Goal: Task Accomplishment & Management: Manage account settings

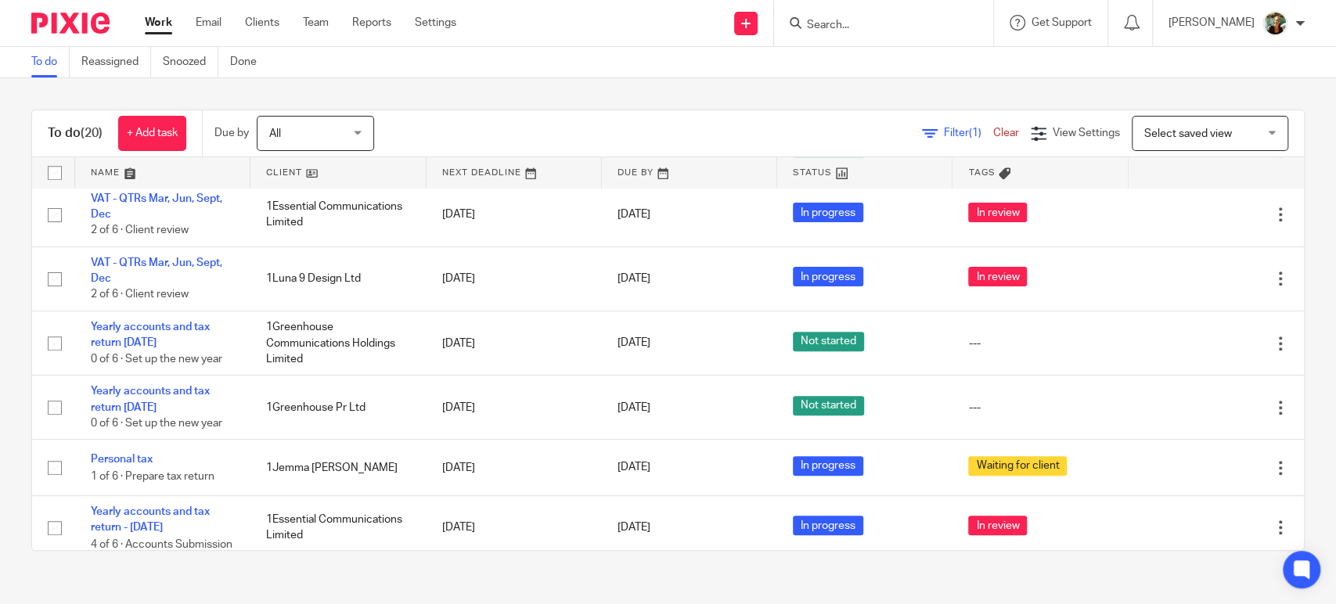
scroll to position [650, 0]
click at [269, 28] on link "Clients" at bounding box center [262, 23] width 34 height 16
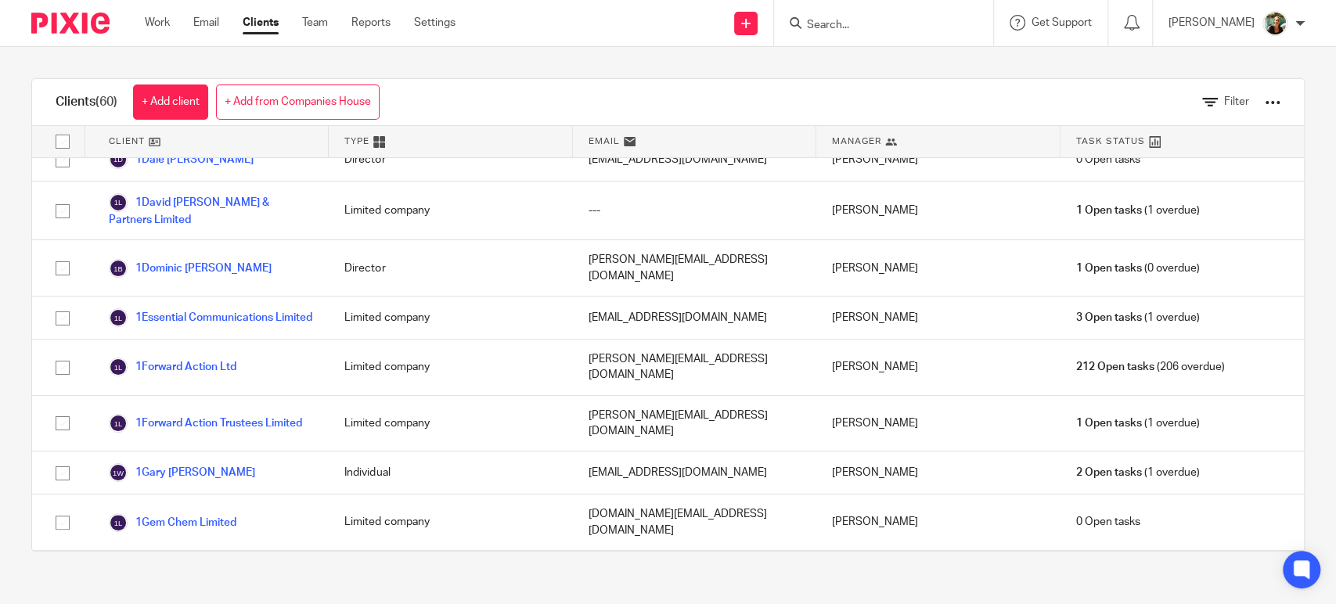
scroll to position [504, 0]
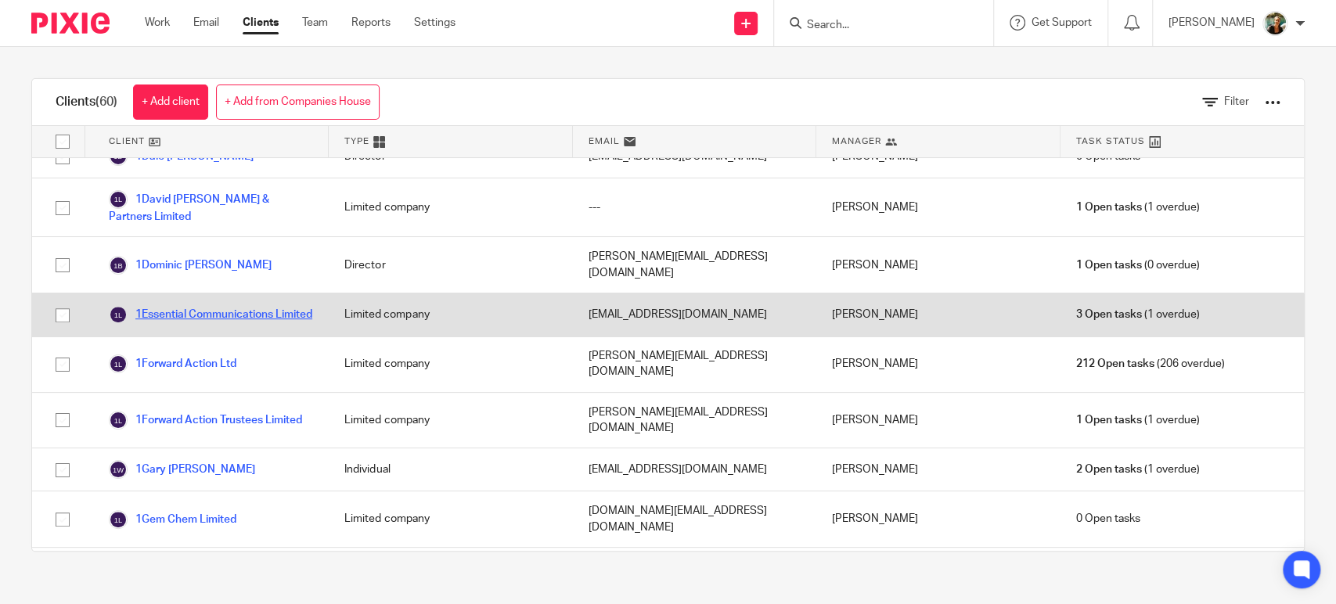
click at [238, 305] on link "1Essential Communications Limited" at bounding box center [211, 314] width 204 height 19
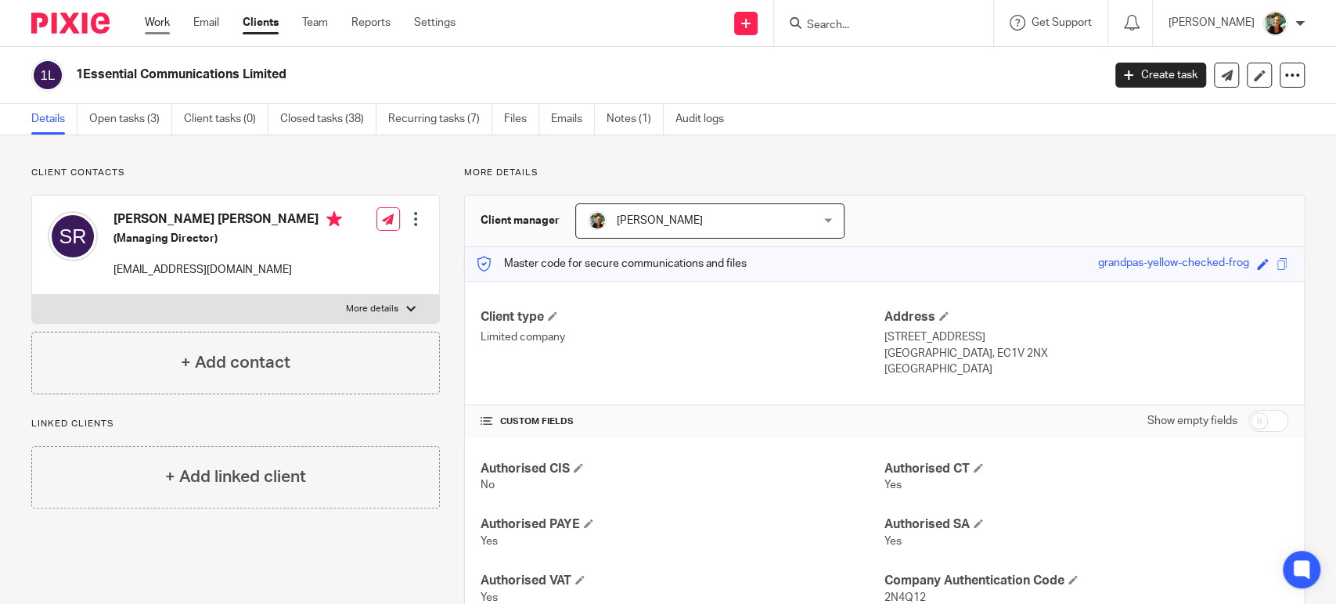
click at [151, 24] on link "Work" at bounding box center [157, 23] width 25 height 16
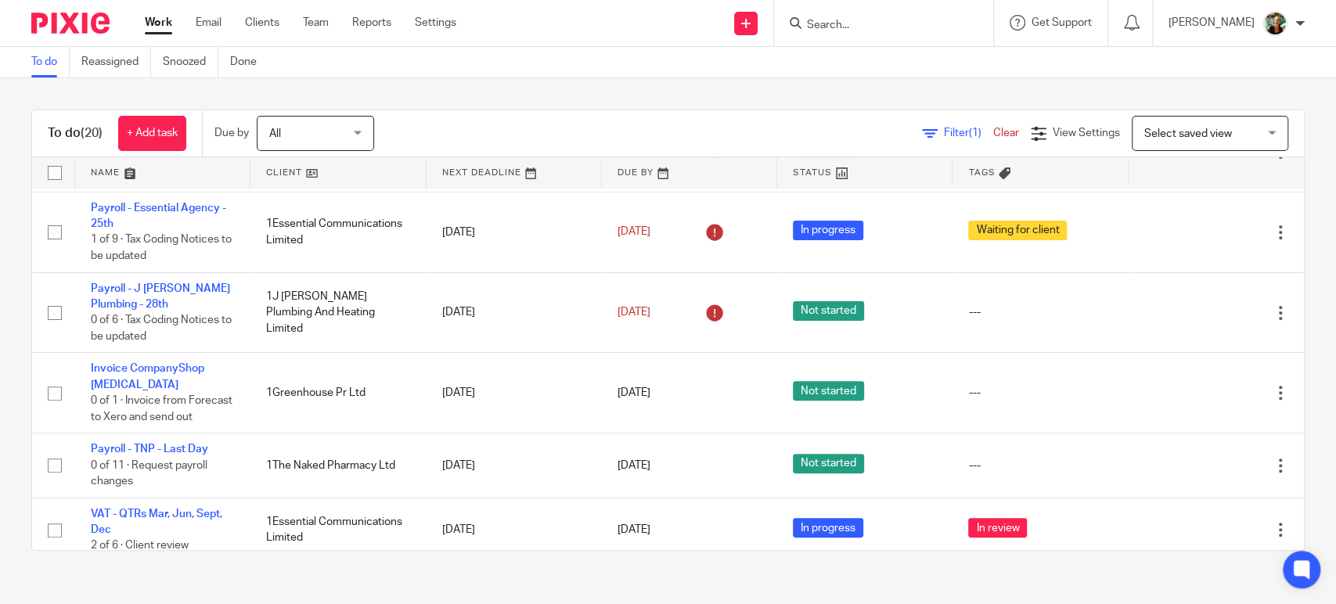
scroll to position [473, 0]
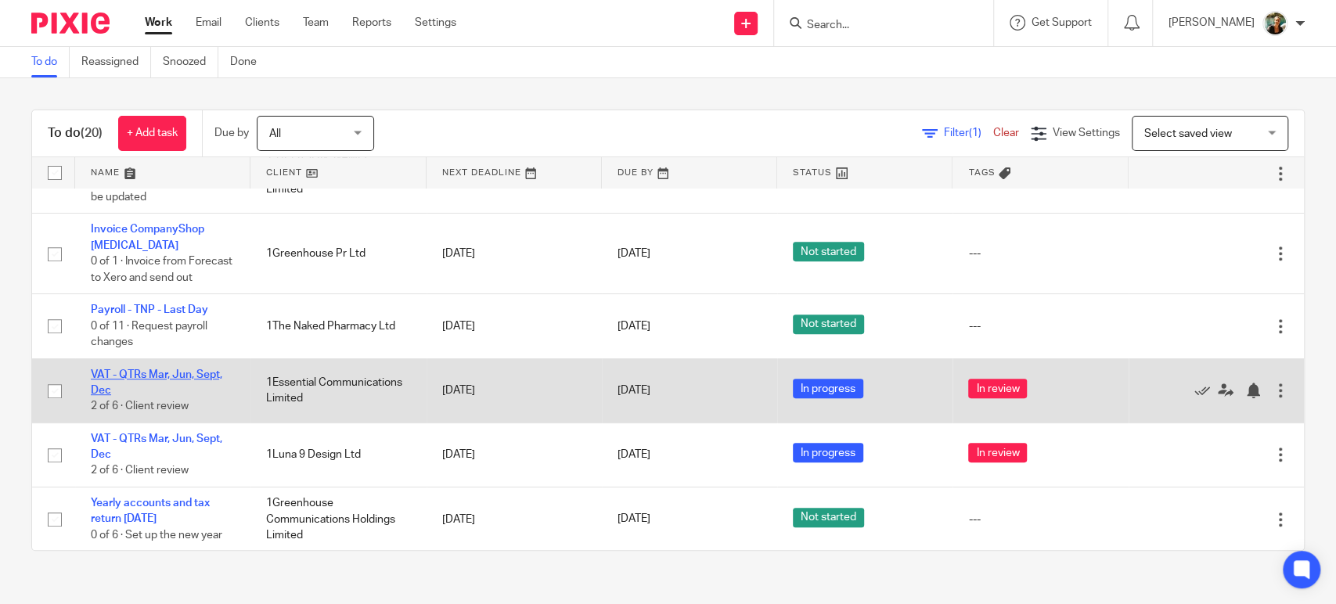
drag, startPoint x: 209, startPoint y: 368, endPoint x: 200, endPoint y: 377, distance: 12.2
click at [200, 377] on td "VAT - QTRs Mar, Jun, Sept, Dec 2 of 6 · Client review" at bounding box center [162, 391] width 175 height 64
click at [200, 377] on link "VAT - QTRs Mar, Jun, Sept, Dec" at bounding box center [157, 382] width 132 height 27
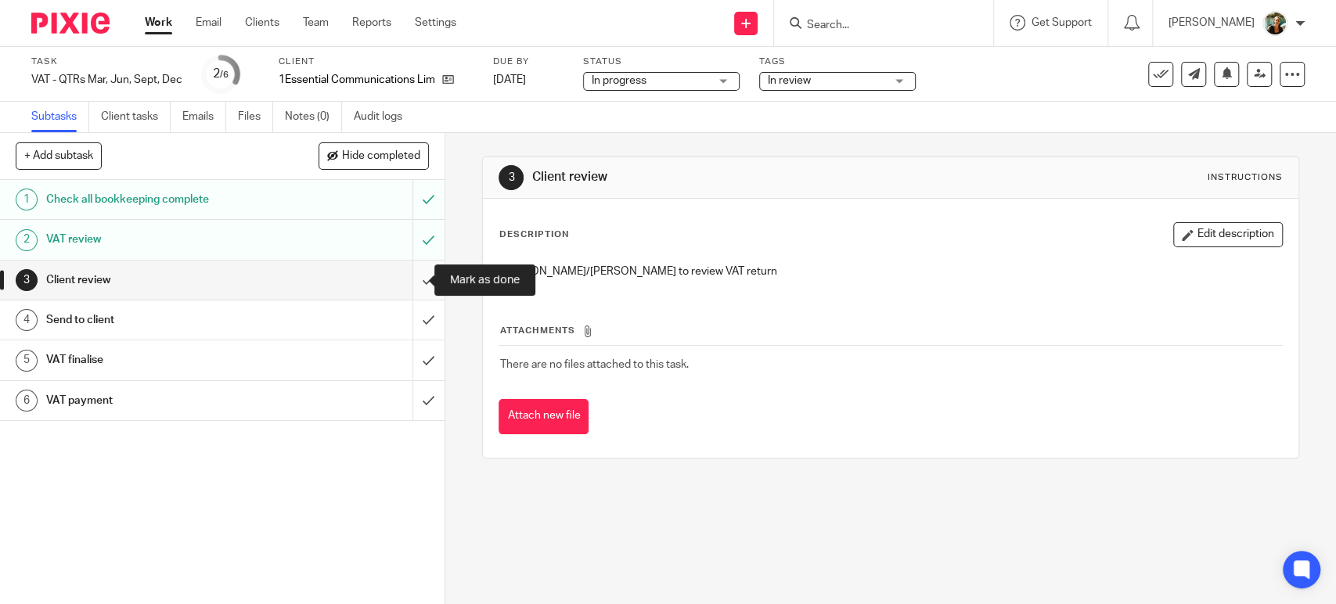
click at [419, 276] on input "submit" at bounding box center [222, 280] width 445 height 39
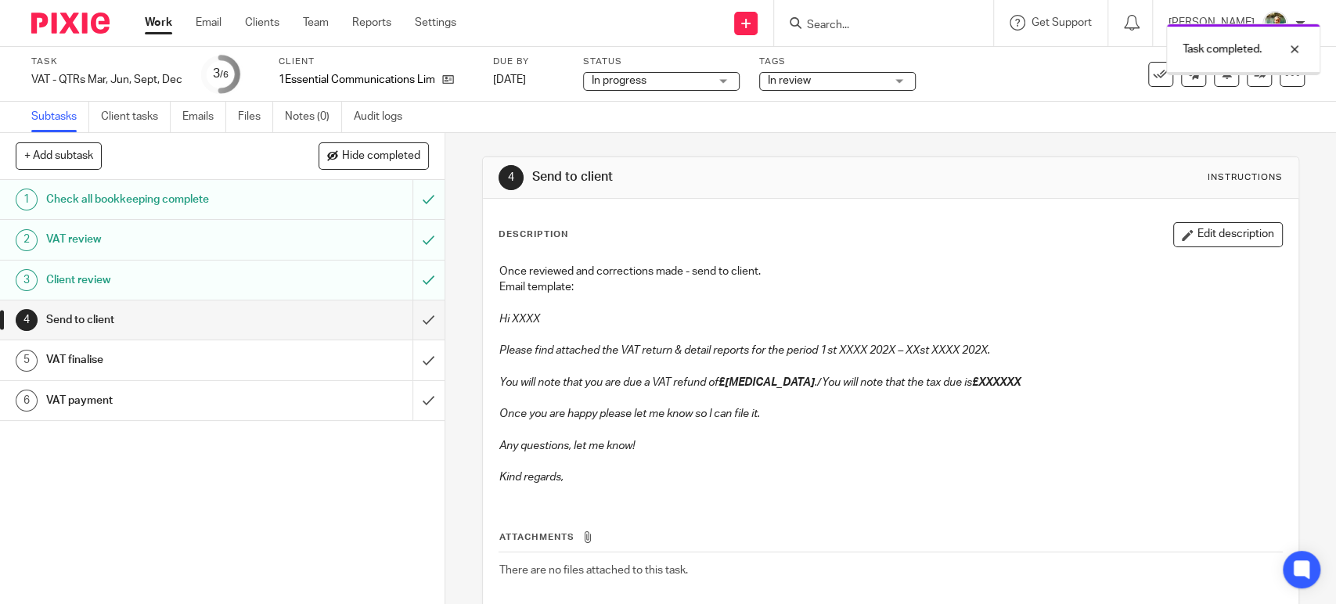
click at [414, 308] on input "submit" at bounding box center [222, 320] width 445 height 39
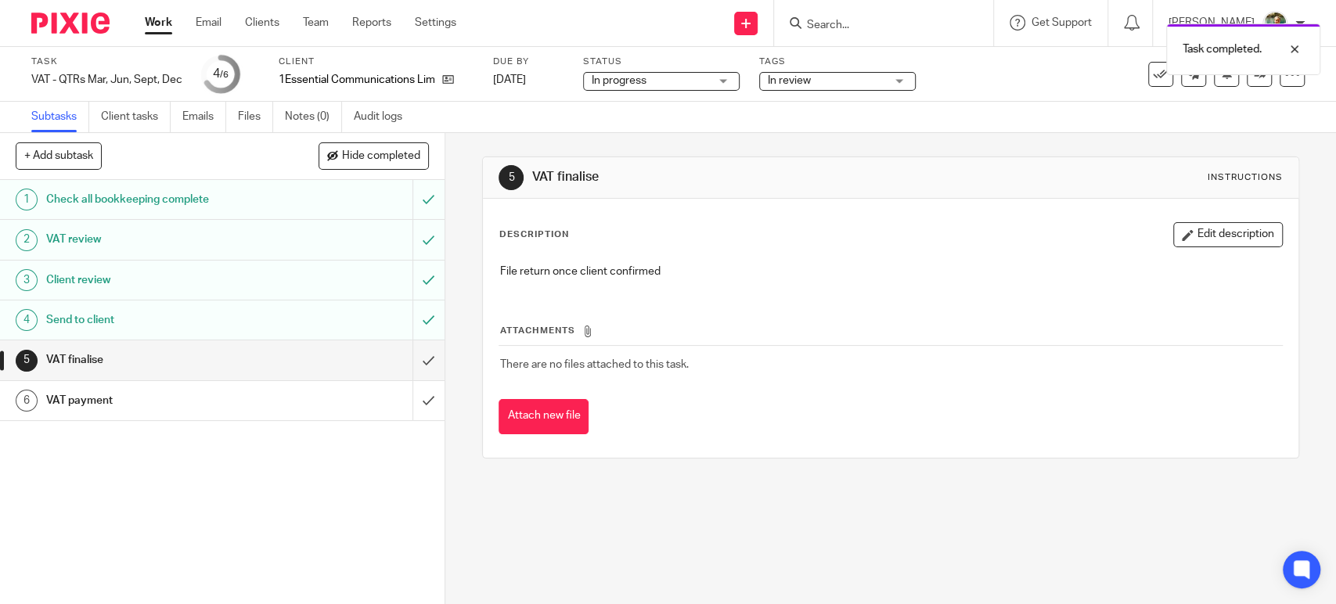
click at [417, 406] on input "submit" at bounding box center [222, 400] width 445 height 39
click at [839, 80] on span "In review" at bounding box center [826, 81] width 117 height 16
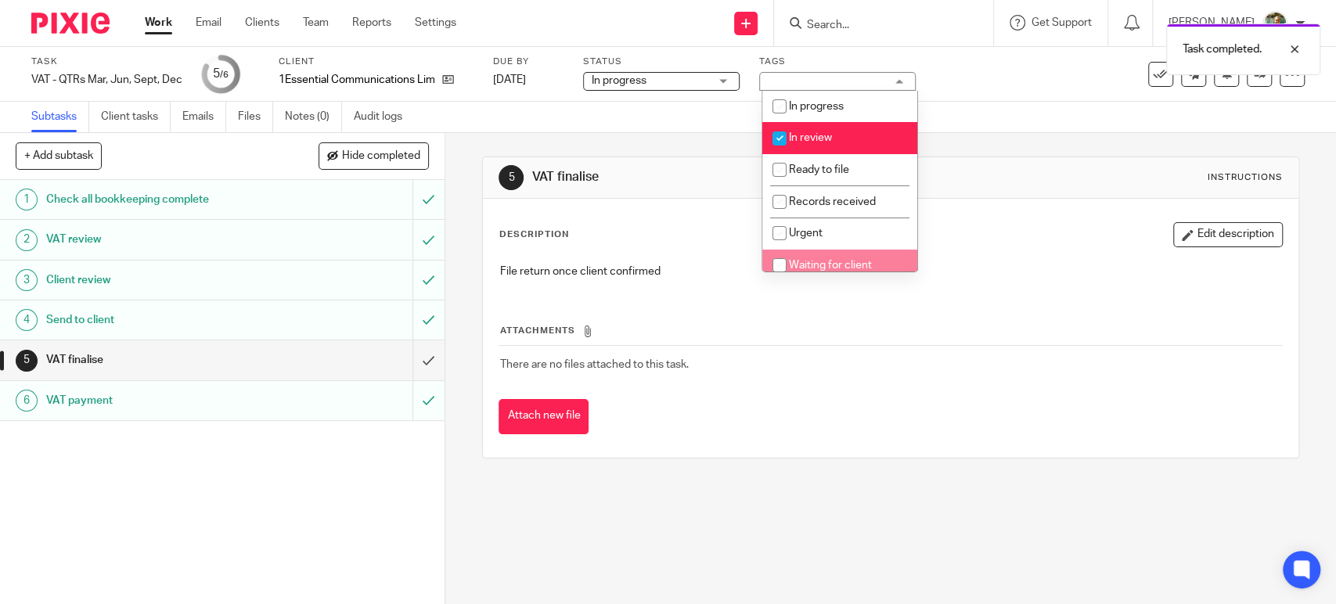
click at [831, 260] on span "Waiting for client" at bounding box center [830, 265] width 83 height 11
checkbox input "true"
click at [832, 142] on li "In review" at bounding box center [839, 138] width 155 height 32
checkbox input "false"
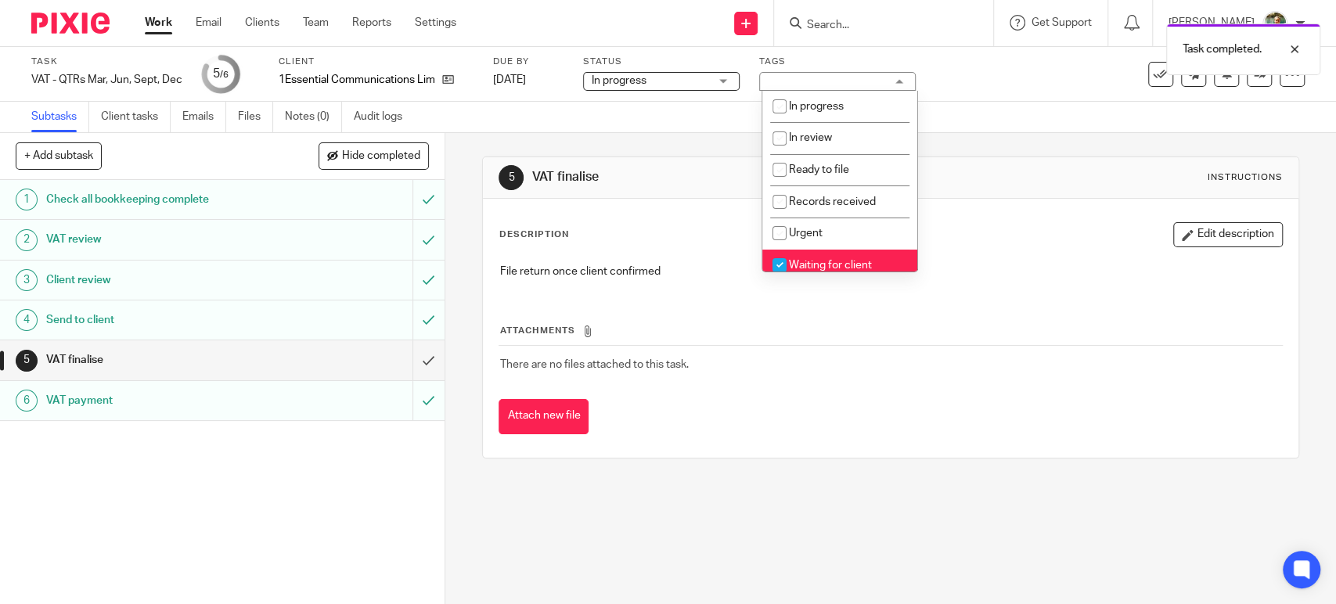
click at [160, 22] on link "Work" at bounding box center [158, 23] width 27 height 16
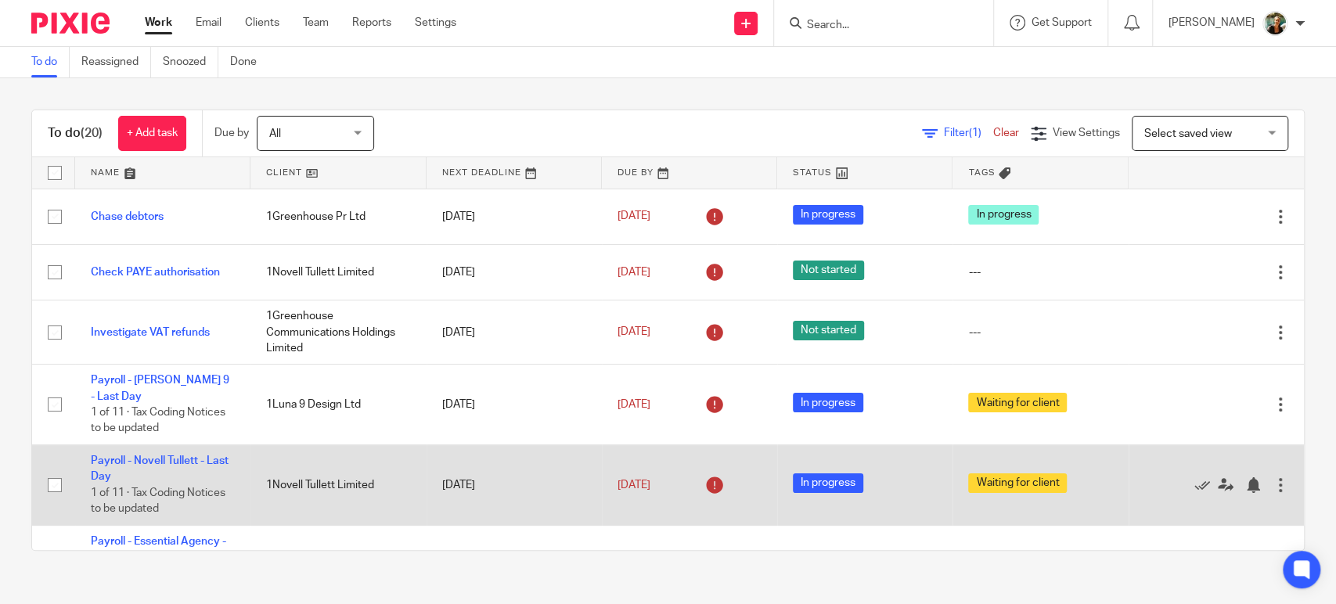
scroll to position [49, 0]
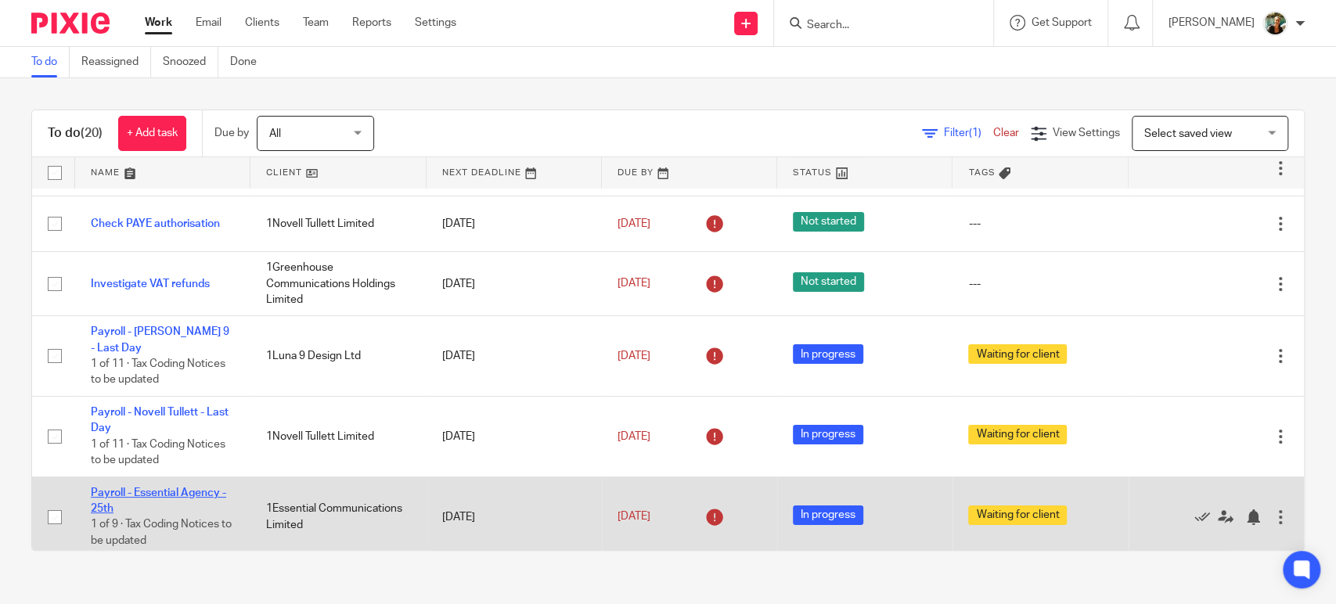
click at [209, 488] on link "Payroll - Essential Agency - 25th" at bounding box center [158, 501] width 135 height 27
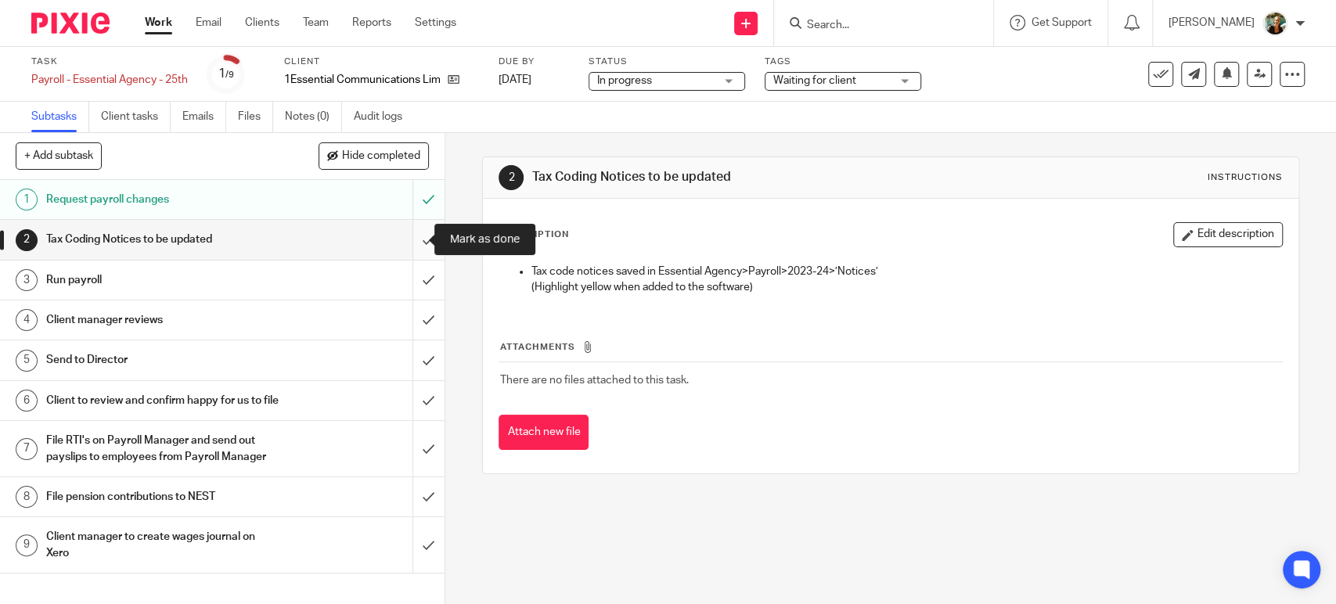
click at [410, 247] on input "submit" at bounding box center [222, 239] width 445 height 39
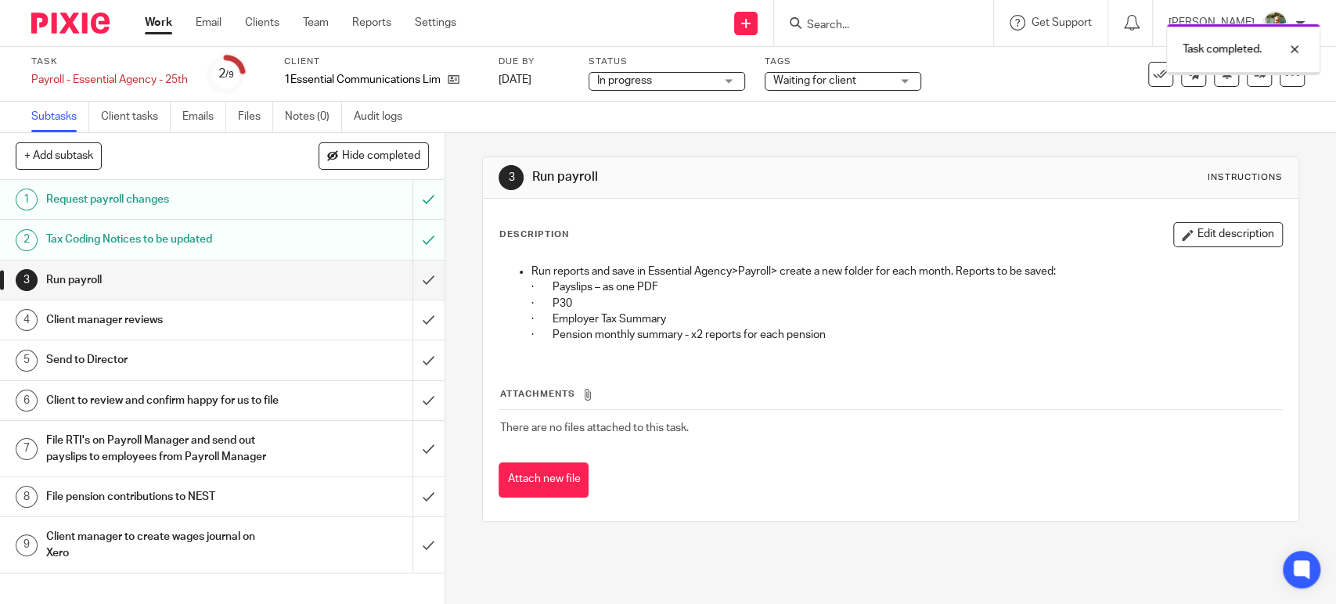
click at [407, 283] on input "submit" at bounding box center [222, 280] width 445 height 39
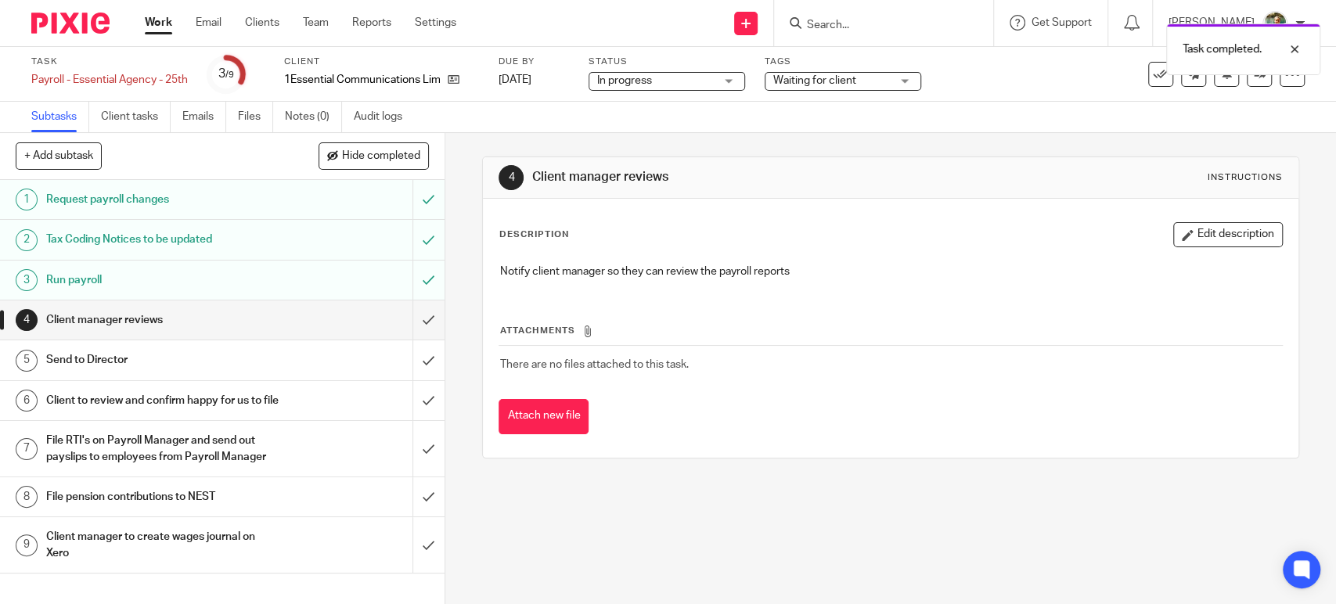
click at [407, 314] on input "submit" at bounding box center [222, 320] width 445 height 39
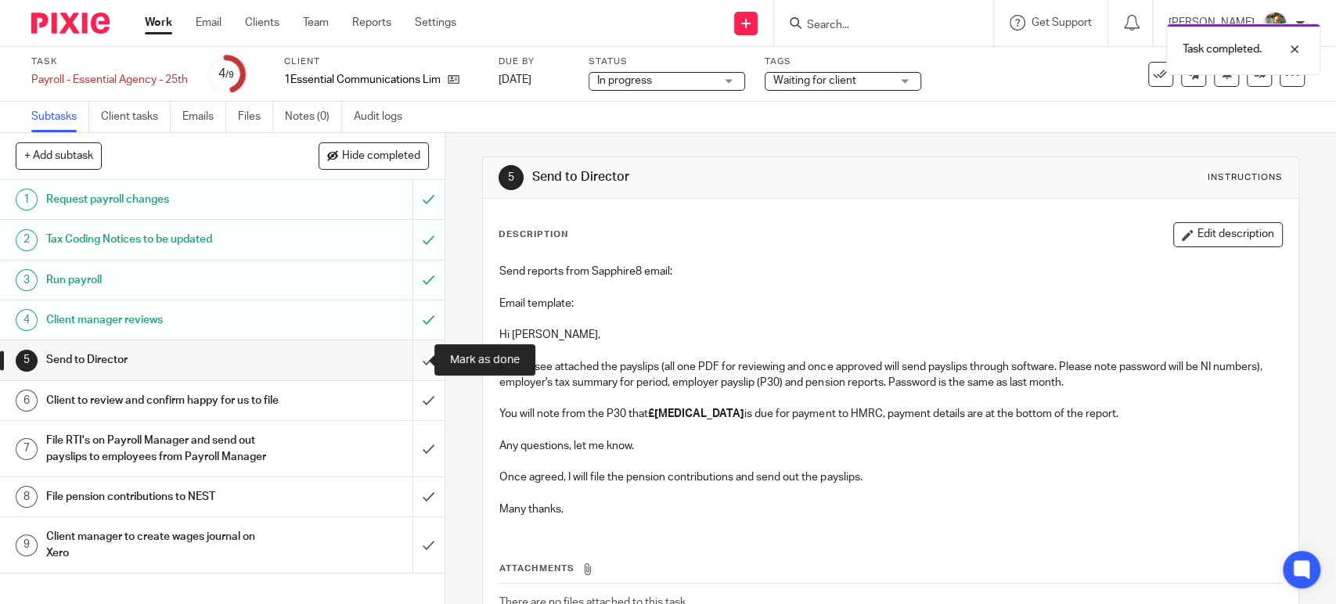
click at [409, 362] on input "submit" at bounding box center [222, 359] width 445 height 39
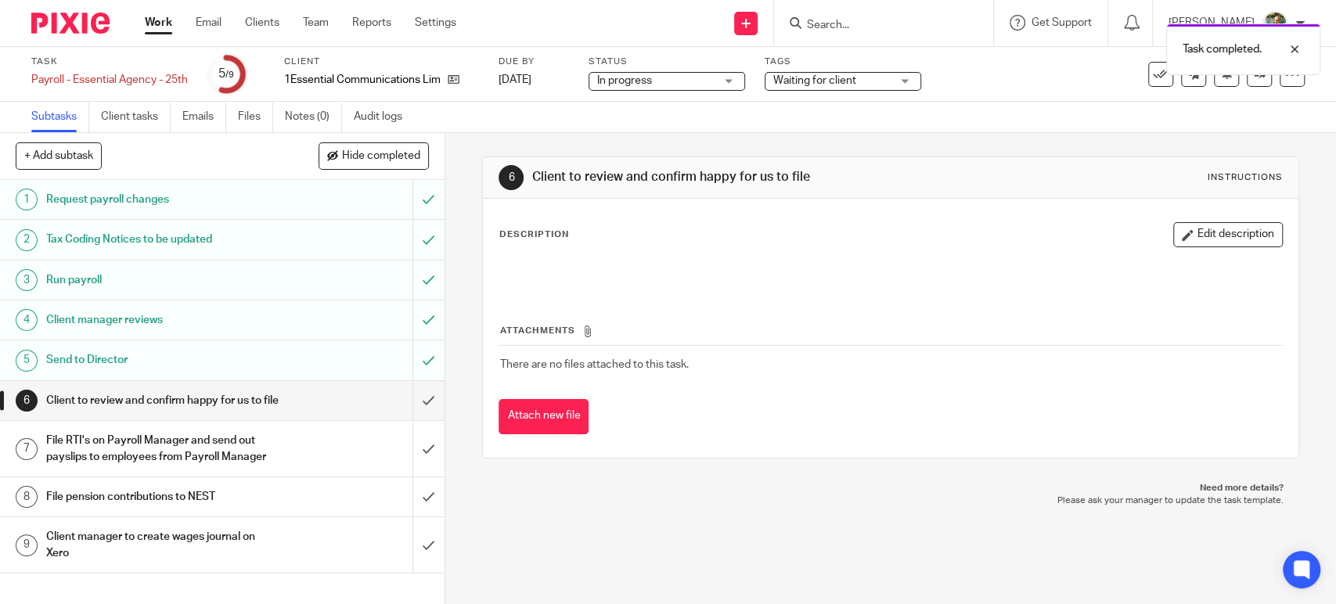
click at [409, 362] on input "submit" at bounding box center [222, 359] width 445 height 39
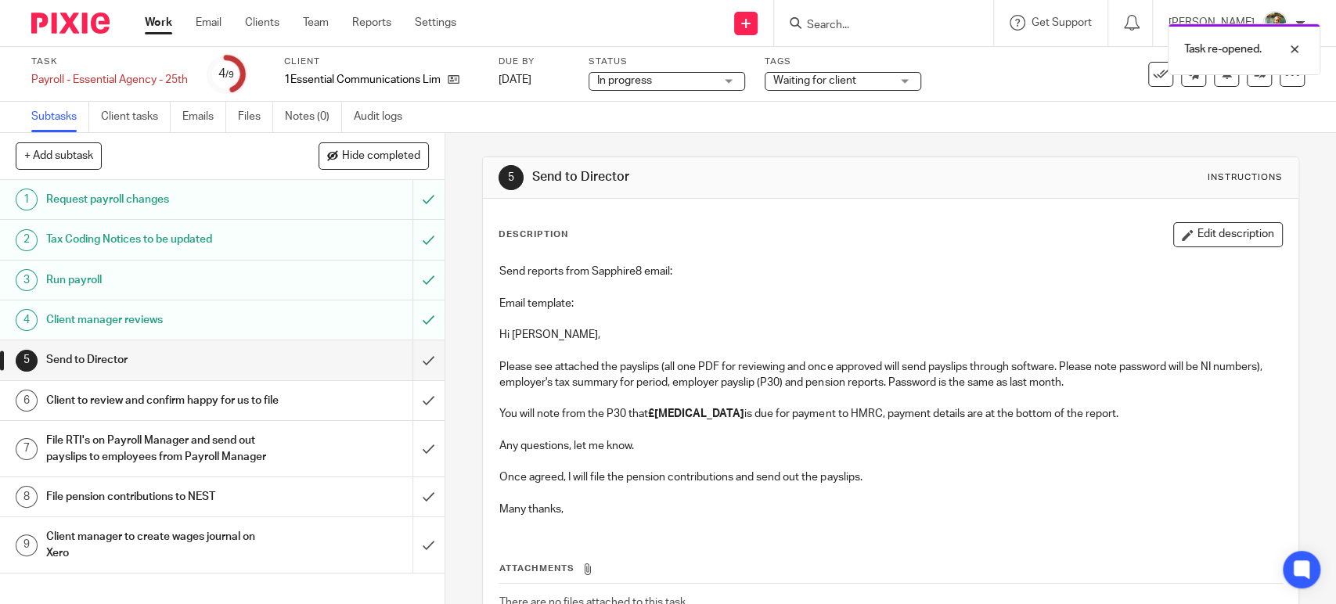
click at [816, 83] on span "Waiting for client" at bounding box center [814, 80] width 83 height 11
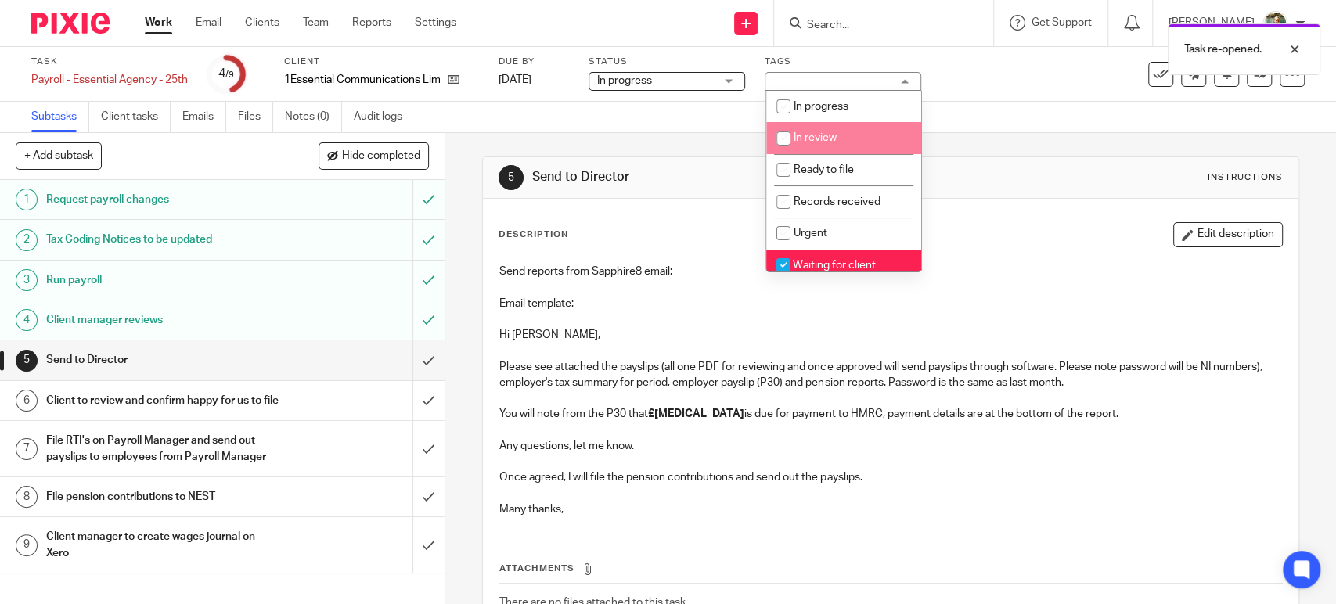
click at [820, 133] on span "In review" at bounding box center [814, 137] width 43 height 11
checkbox input "true"
click at [824, 267] on span "Waiting for client" at bounding box center [834, 265] width 83 height 11
checkbox input "false"
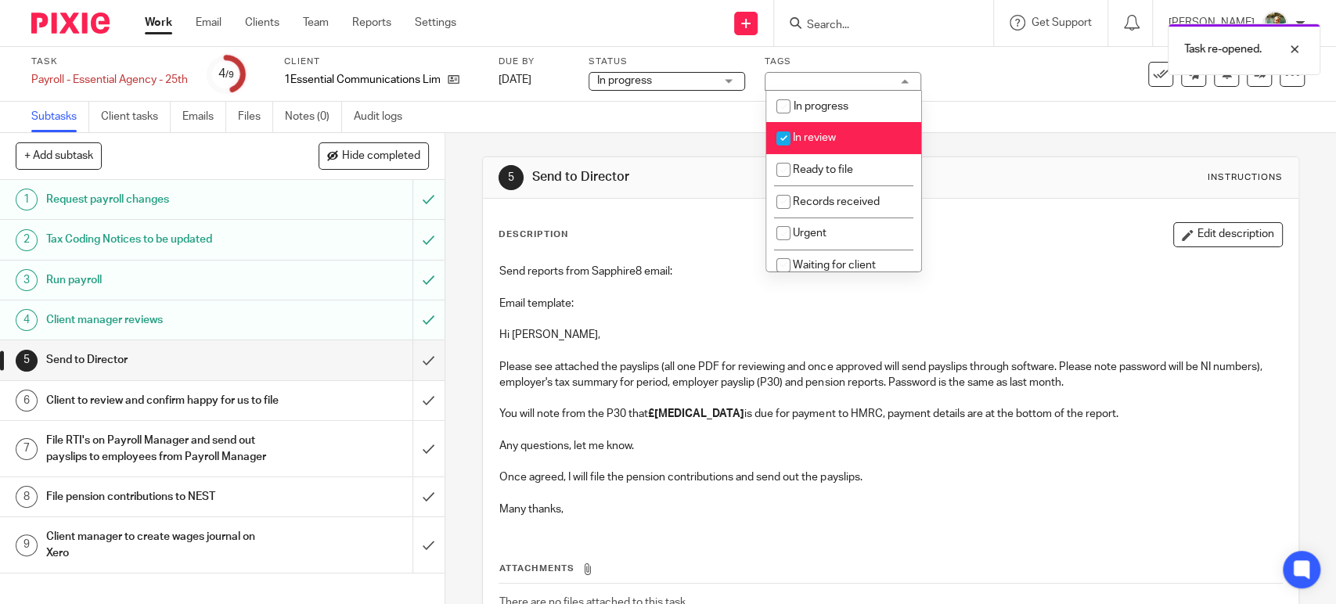
click at [636, 355] on p at bounding box center [890, 351] width 782 height 16
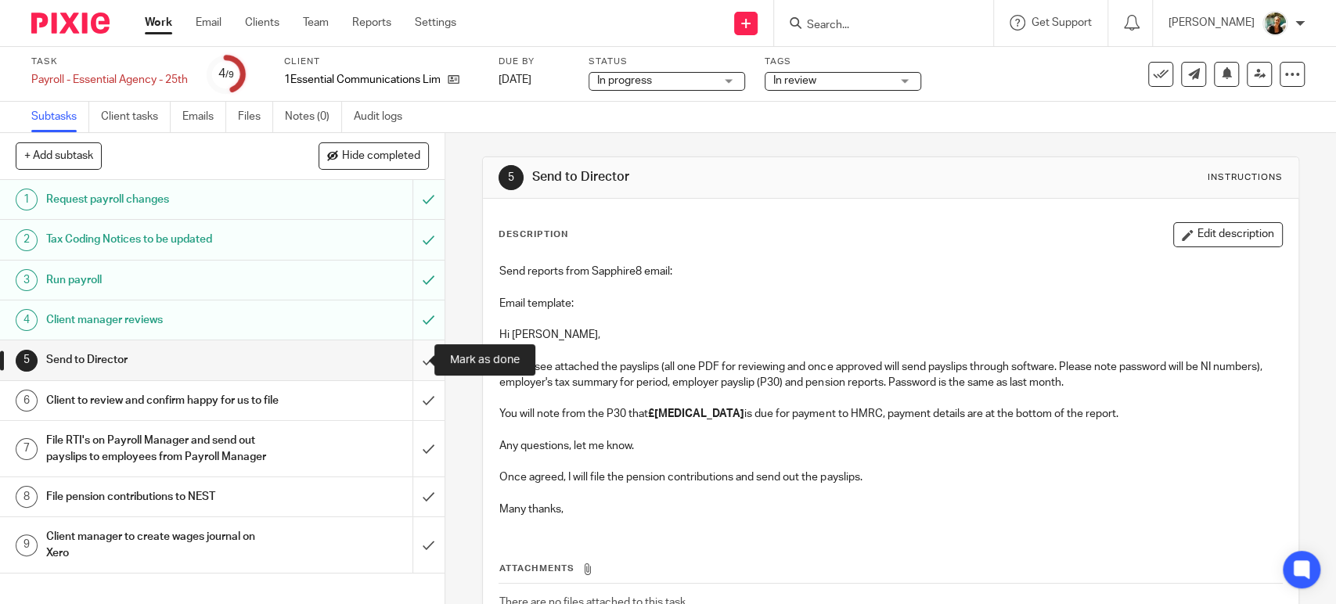
click at [413, 361] on input "submit" at bounding box center [222, 359] width 445 height 39
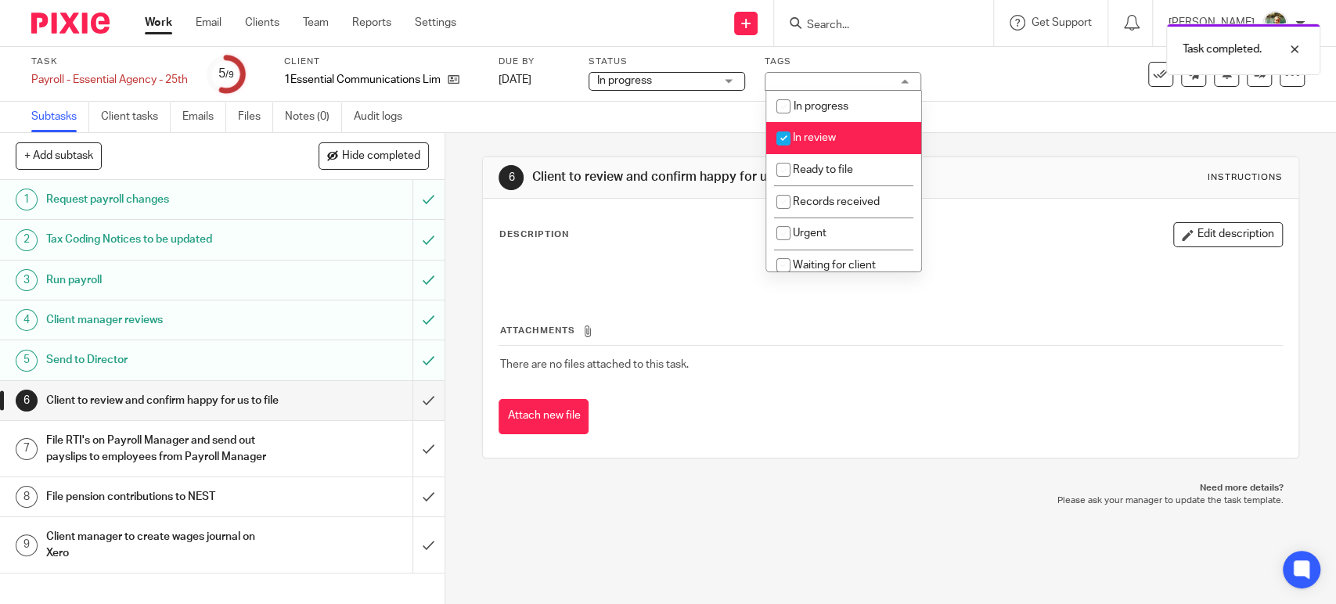
click at [817, 142] on span "In review" at bounding box center [814, 137] width 43 height 11
checkbox input "false"
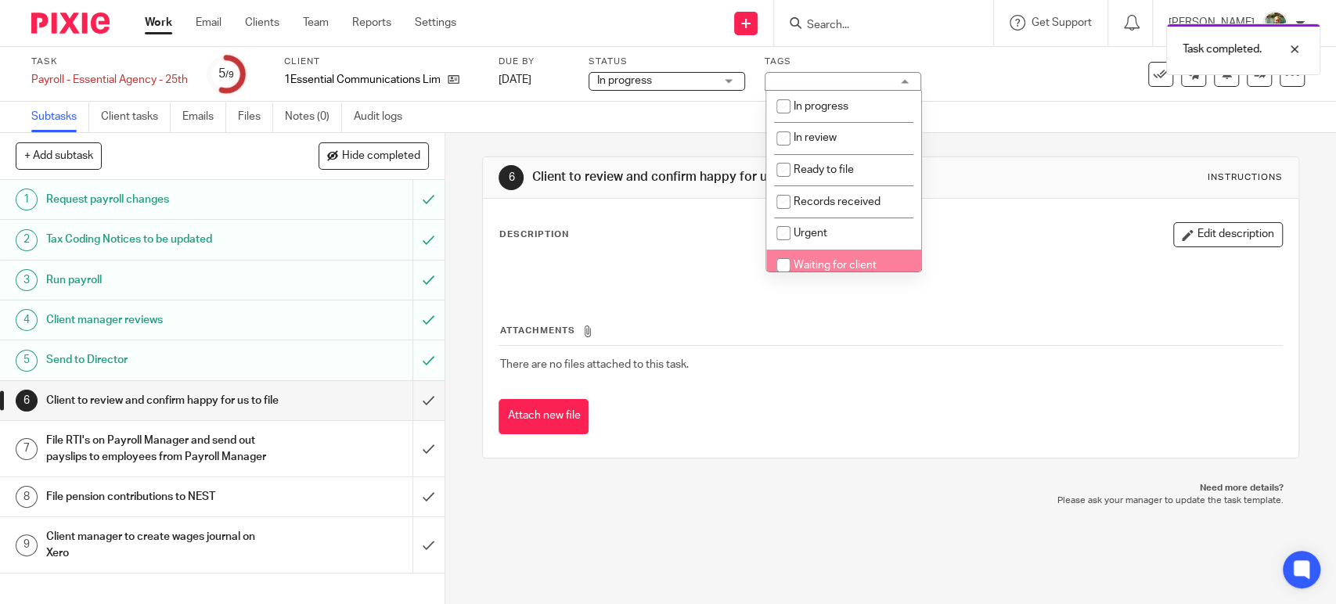
click at [805, 262] on span "Waiting for client" at bounding box center [834, 265] width 83 height 11
checkbox input "true"
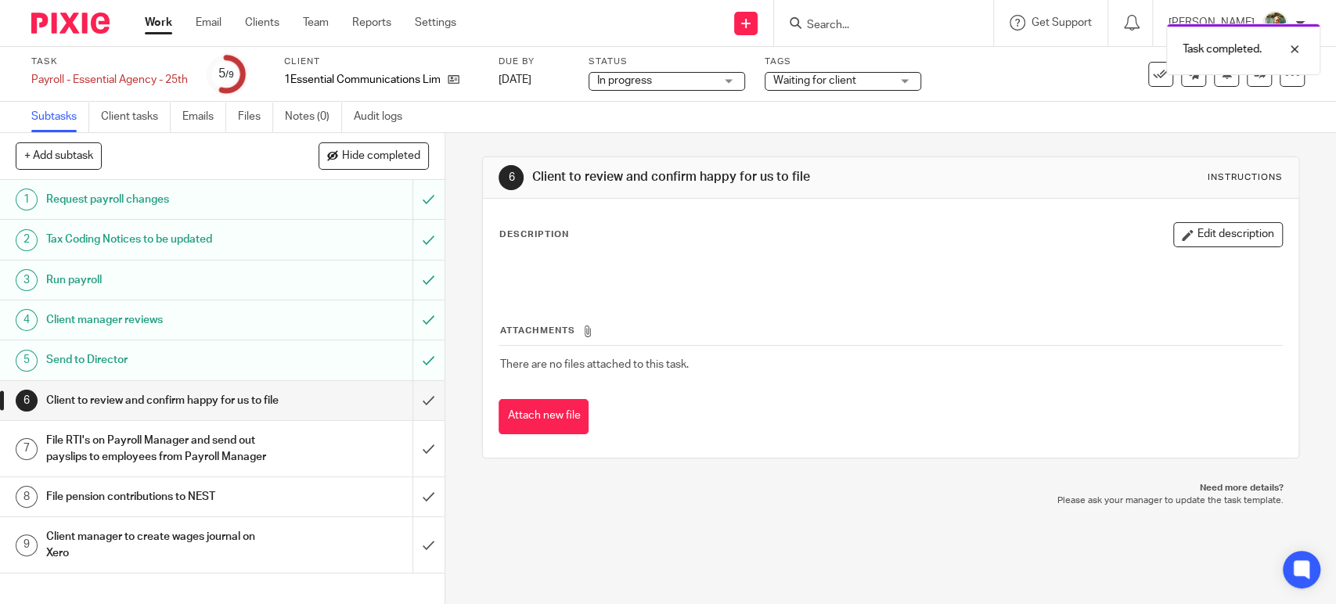
click at [163, 28] on link "Work" at bounding box center [158, 23] width 27 height 16
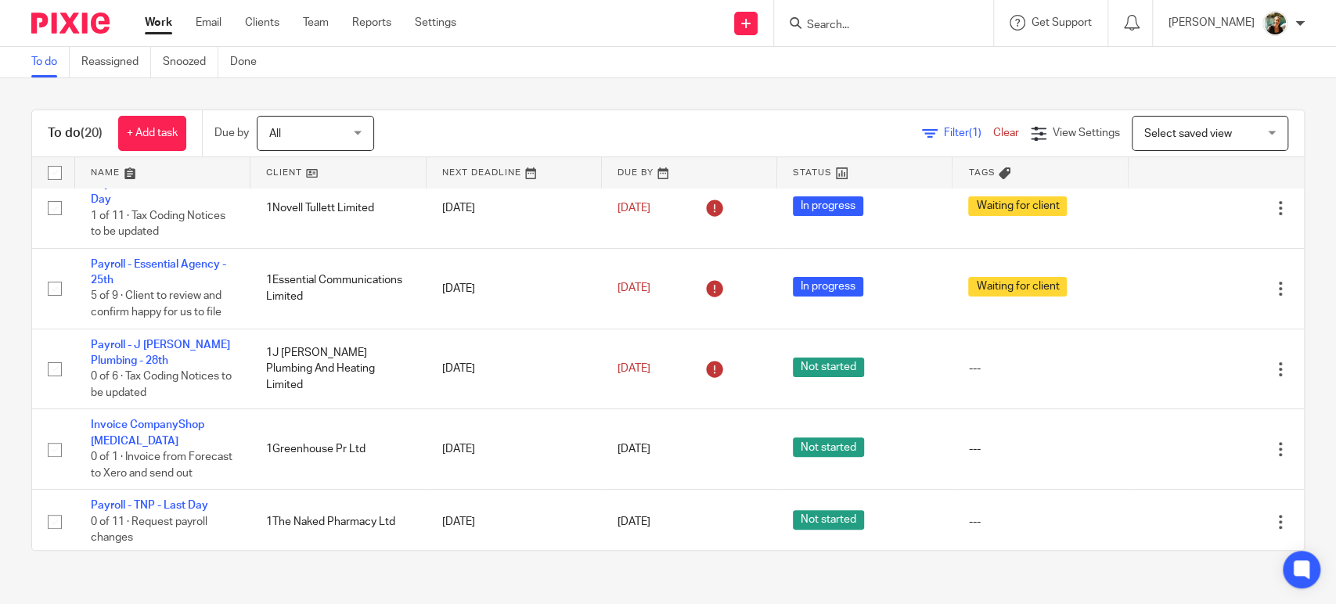
scroll to position [279, 0]
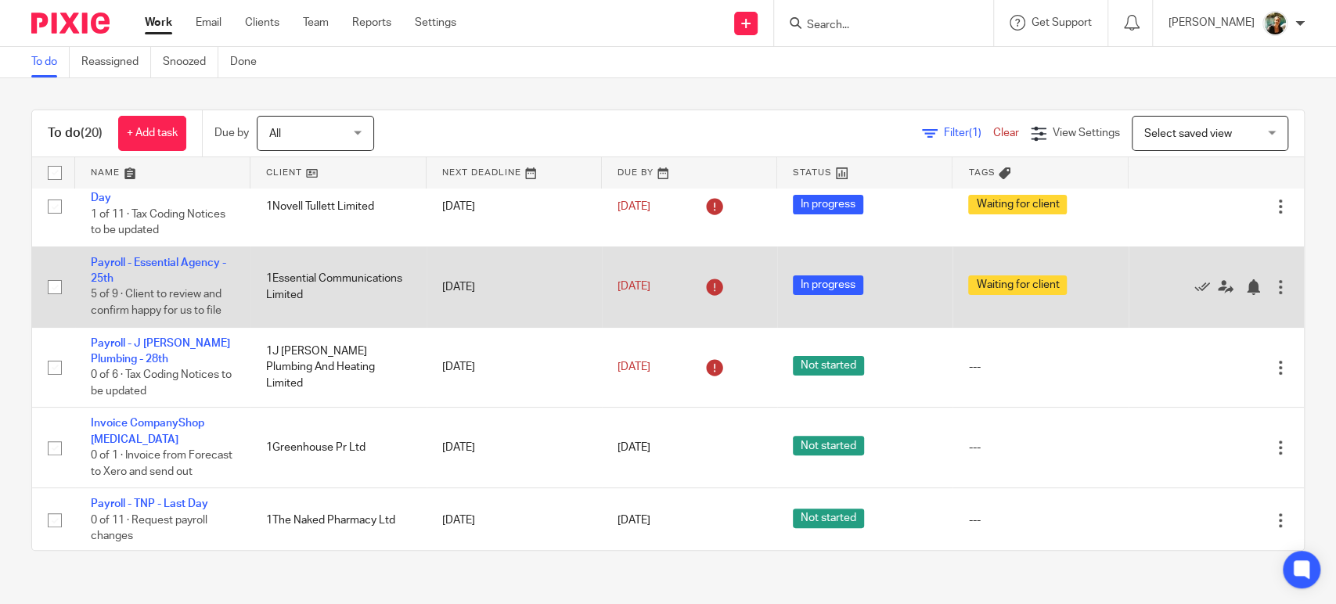
click at [283, 265] on td "1Essential Communications Limited" at bounding box center [337, 287] width 175 height 81
click at [214, 258] on link "Payroll - Essential Agency - 25th" at bounding box center [158, 271] width 135 height 27
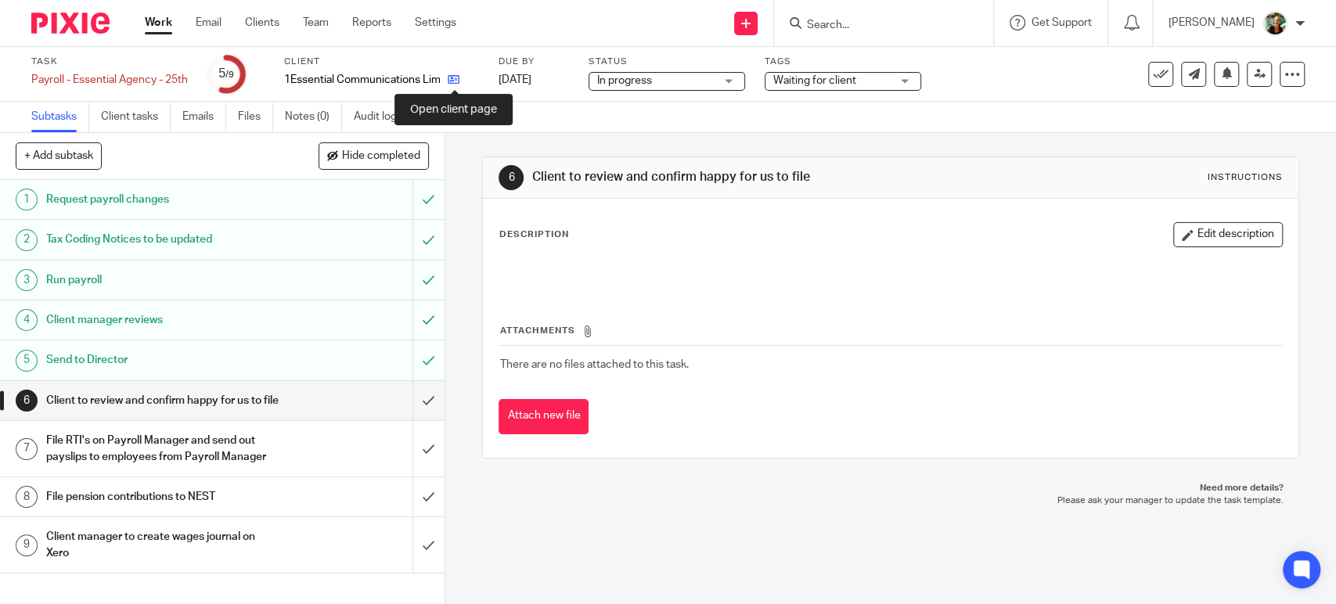
click at [451, 80] on icon at bounding box center [454, 80] width 12 height 12
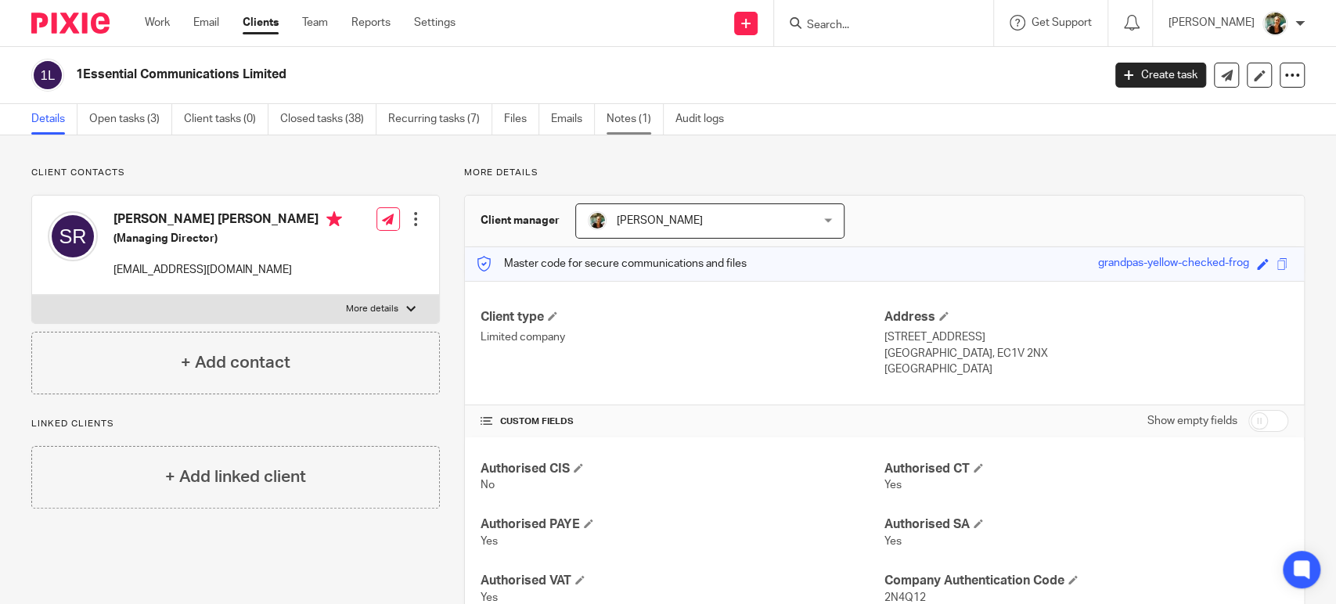
click at [652, 112] on link "Notes (1)" at bounding box center [635, 119] width 57 height 31
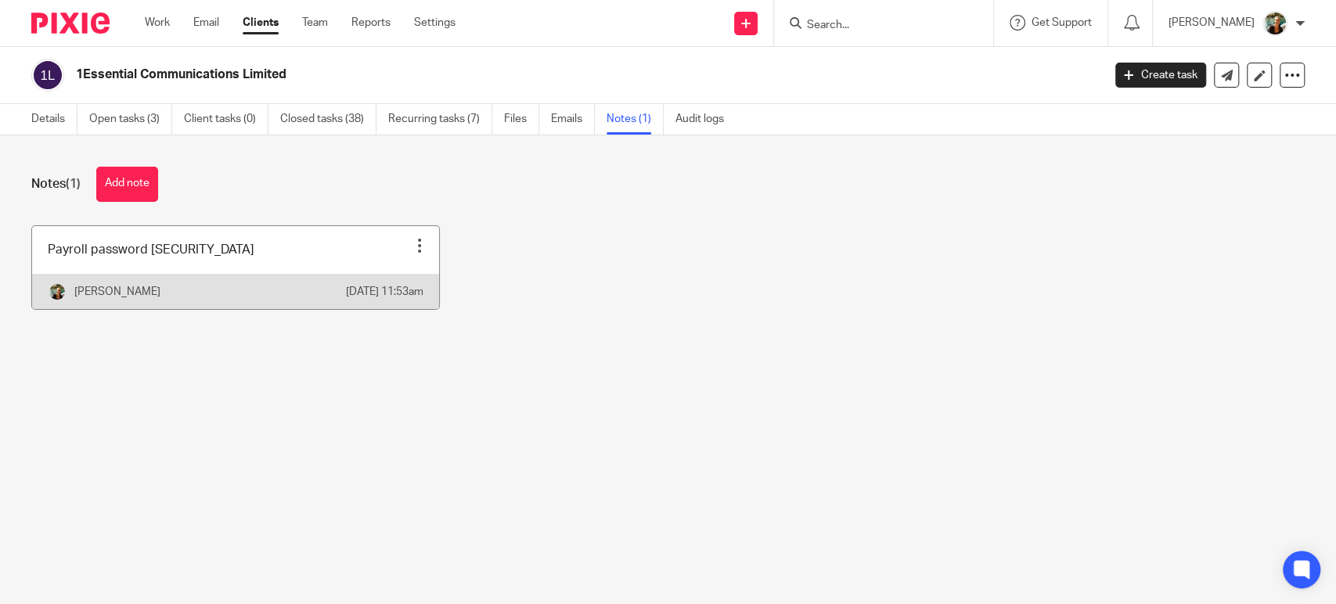
click at [277, 236] on link at bounding box center [235, 267] width 407 height 83
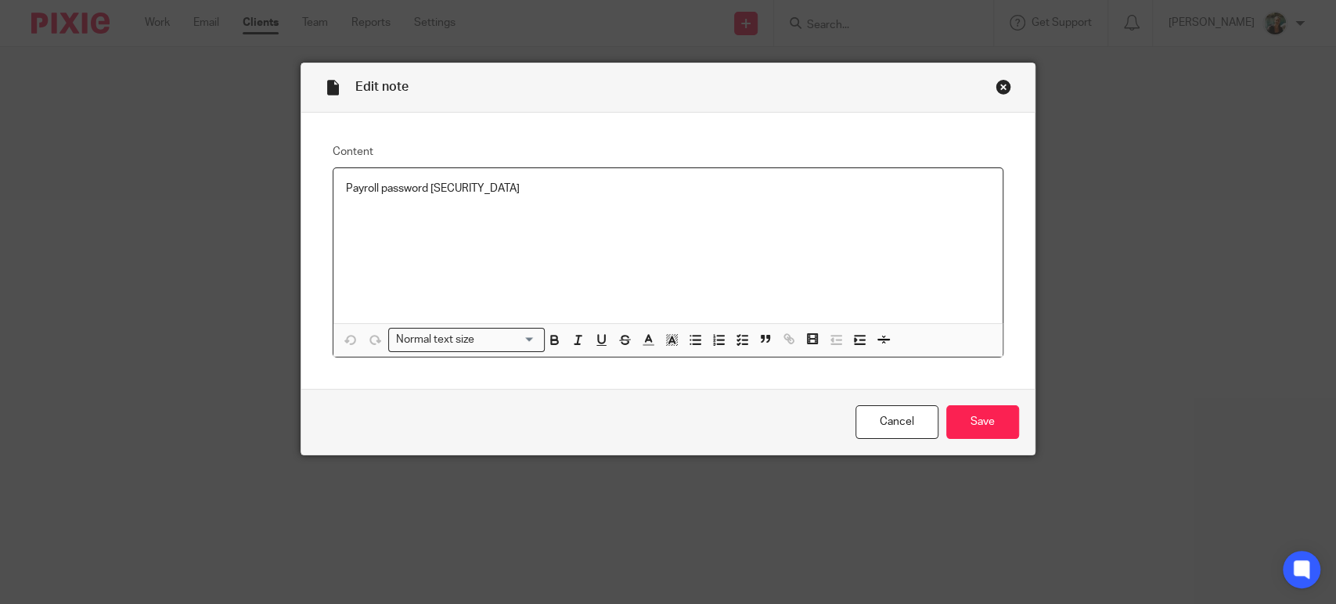
click at [491, 230] on div "Payroll password [SECURITY_DATA]" at bounding box center [667, 245] width 669 height 155
drag, startPoint x: 491, startPoint y: 230, endPoint x: 427, endPoint y: 221, distance: 64.9
click at [427, 221] on div "Payroll password [SECURITY_DATA]" at bounding box center [667, 245] width 669 height 155
copy p "Essential01!"
click at [906, 412] on link "Cancel" at bounding box center [897, 422] width 83 height 34
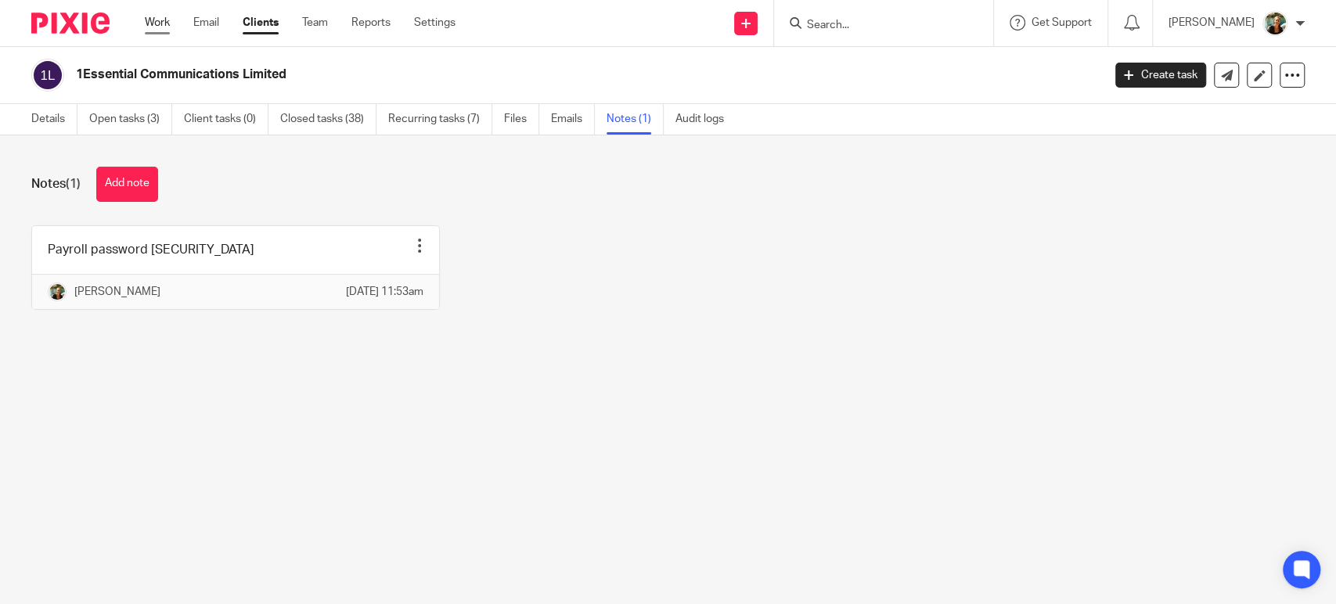
click at [168, 22] on link "Work" at bounding box center [157, 23] width 25 height 16
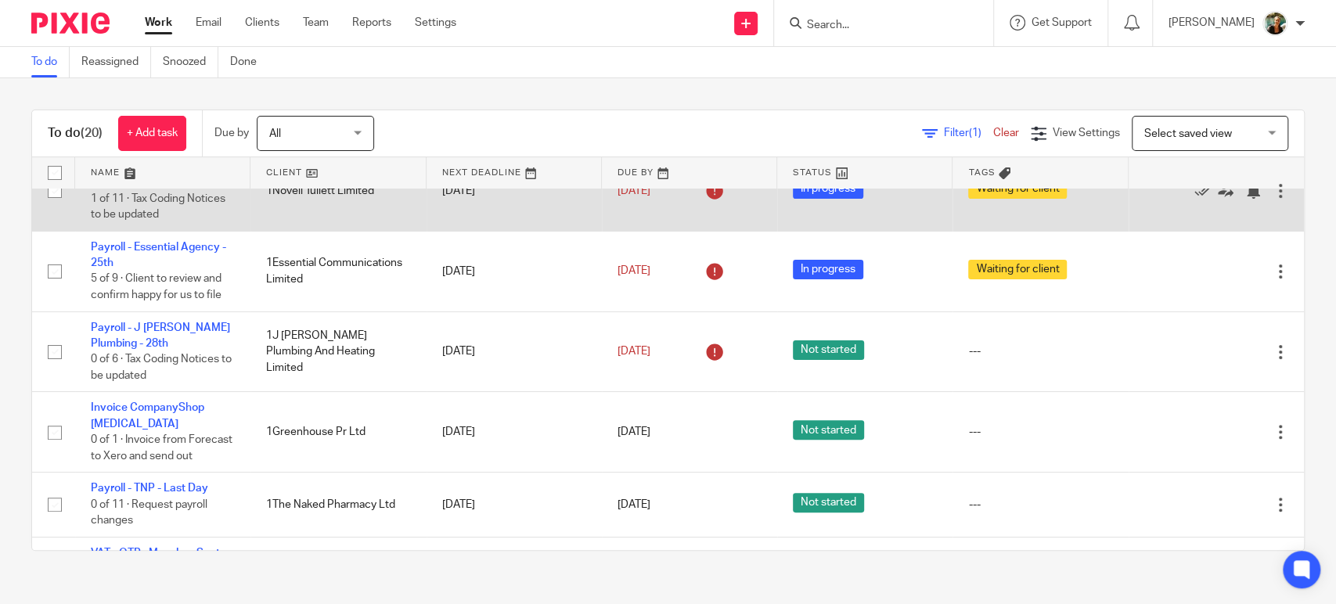
scroll to position [295, 0]
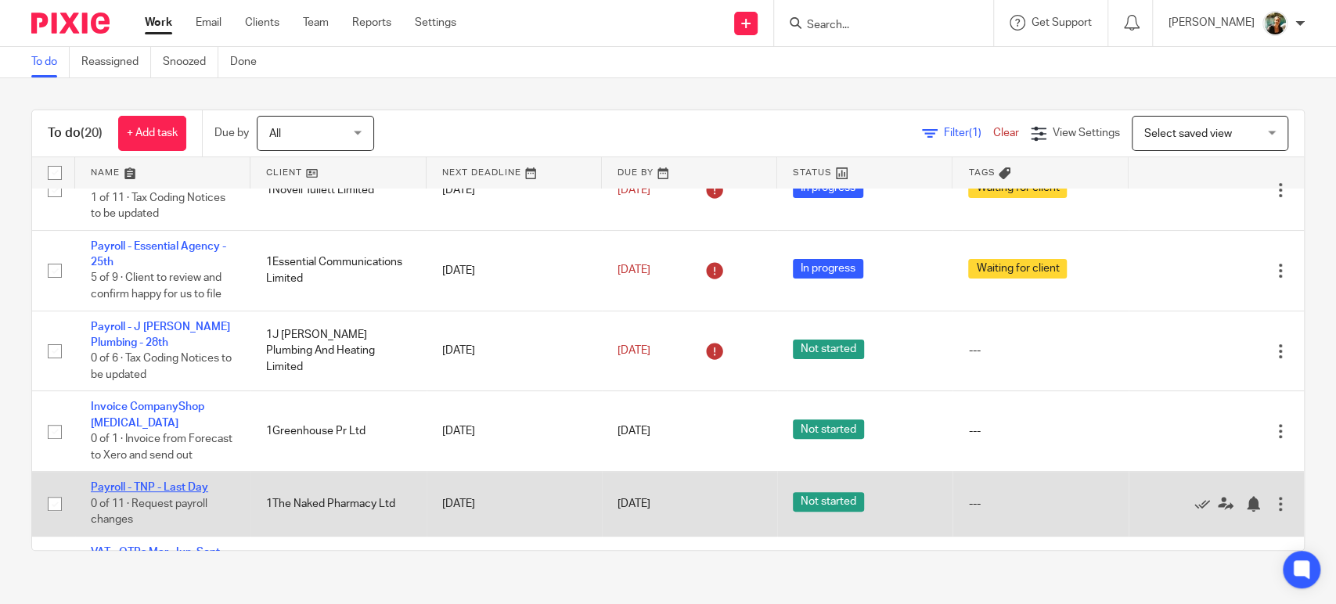
click at [186, 488] on link "Payroll - TNP - Last Day" at bounding box center [149, 487] width 117 height 11
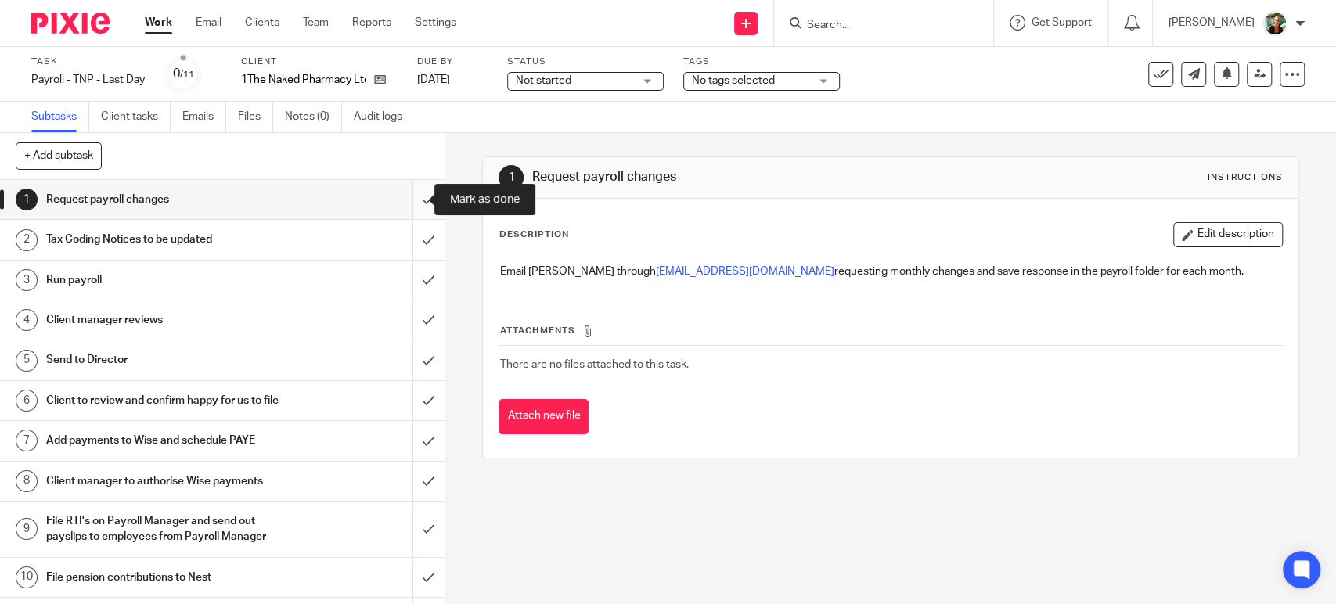
click at [420, 200] on input "submit" at bounding box center [222, 199] width 445 height 39
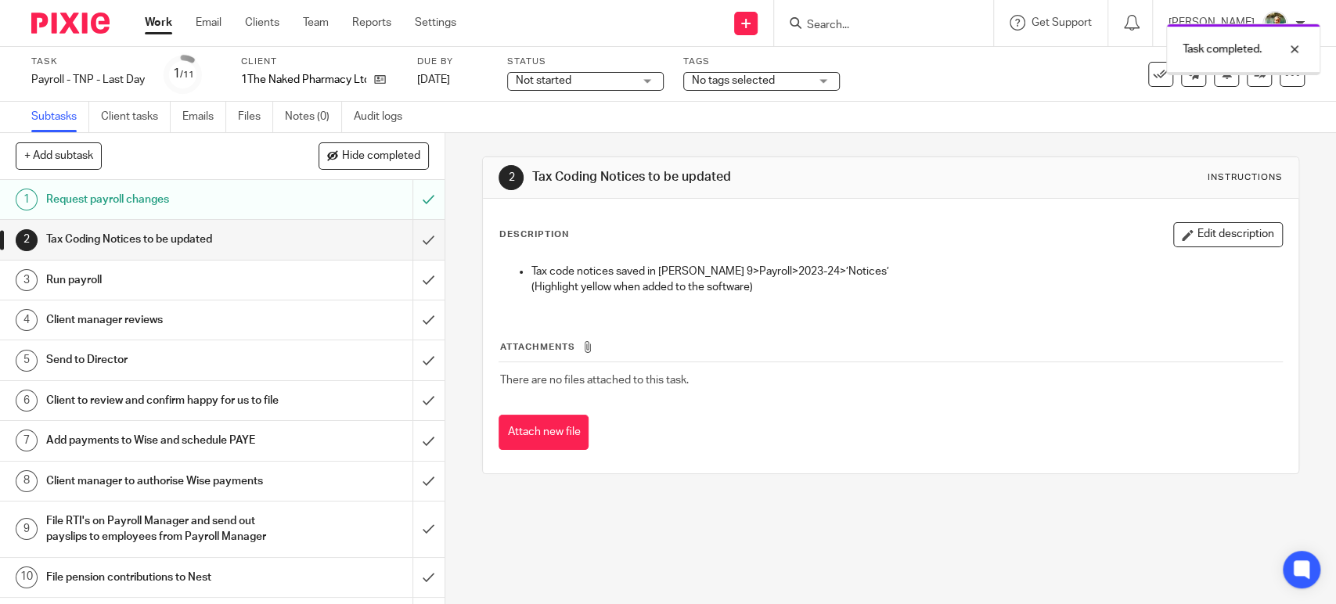
click at [751, 78] on span "No tags selected" at bounding box center [733, 80] width 83 height 11
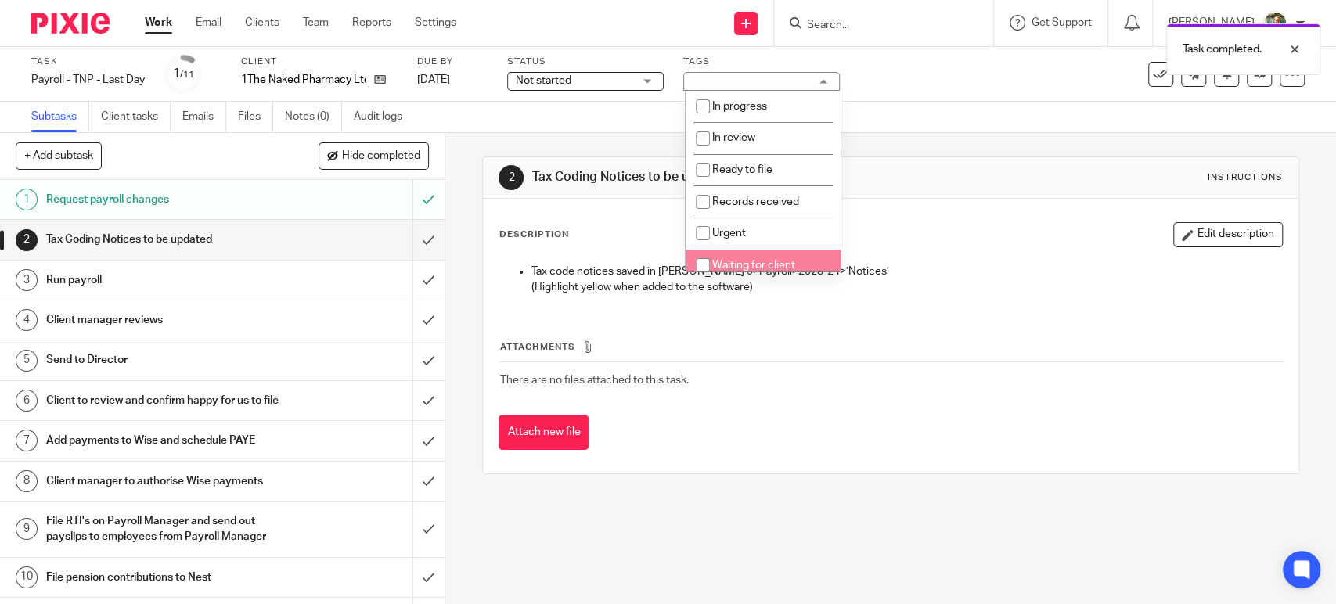
click at [740, 260] on span "Waiting for client" at bounding box center [753, 265] width 83 height 11
checkbox input "true"
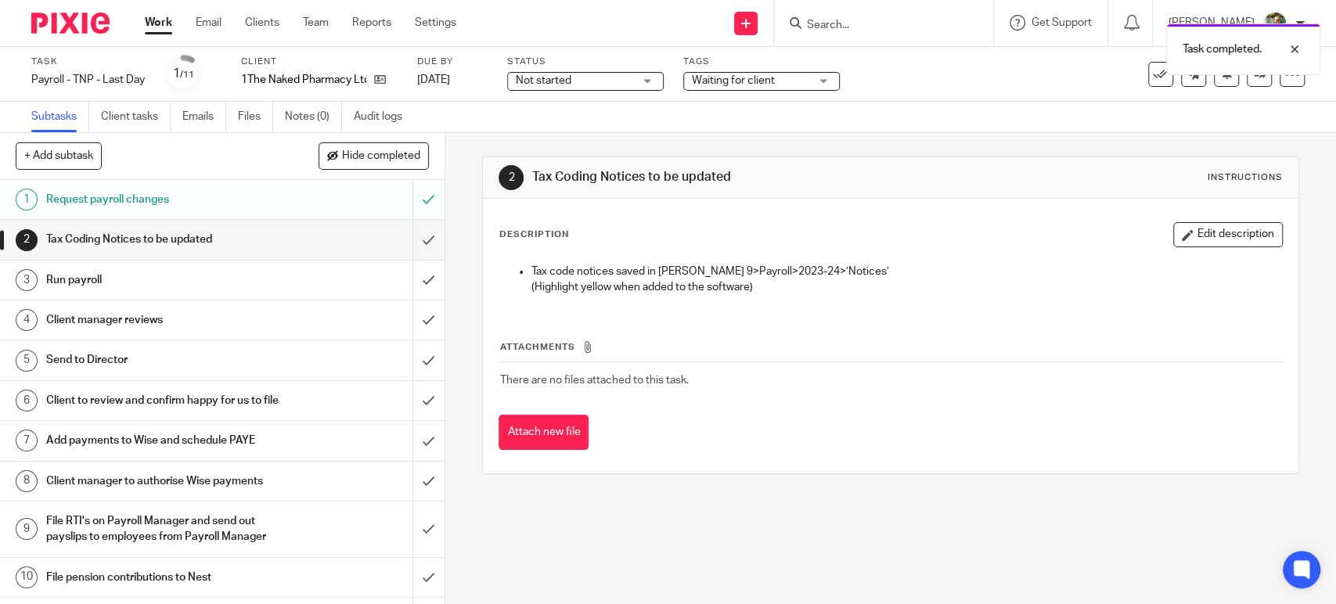
click at [160, 17] on link "Work" at bounding box center [158, 23] width 27 height 16
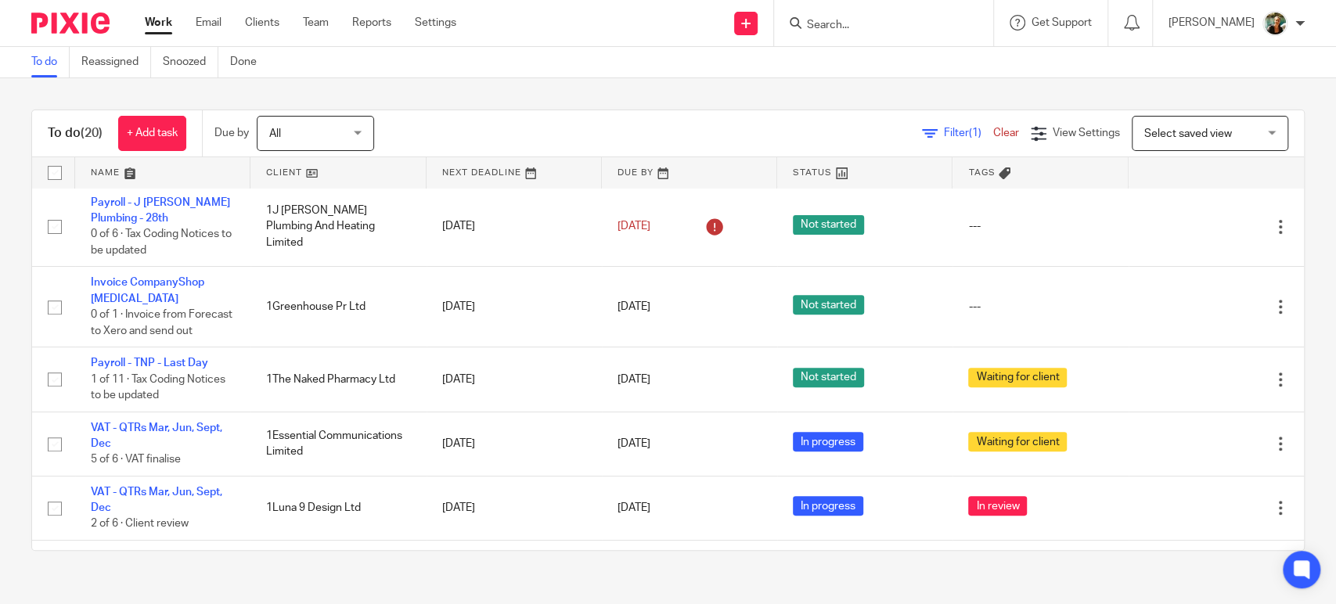
scroll to position [510, 0]
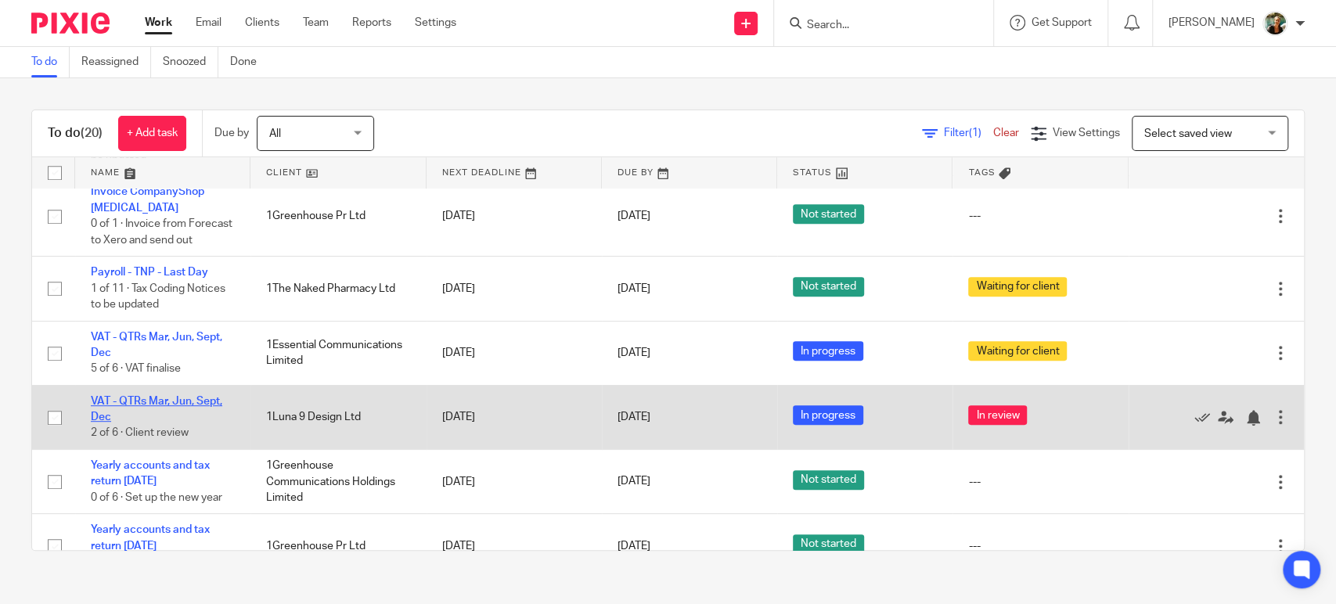
click at [169, 399] on link "VAT - QTRs Mar, Jun, Sept, Dec" at bounding box center [157, 409] width 132 height 27
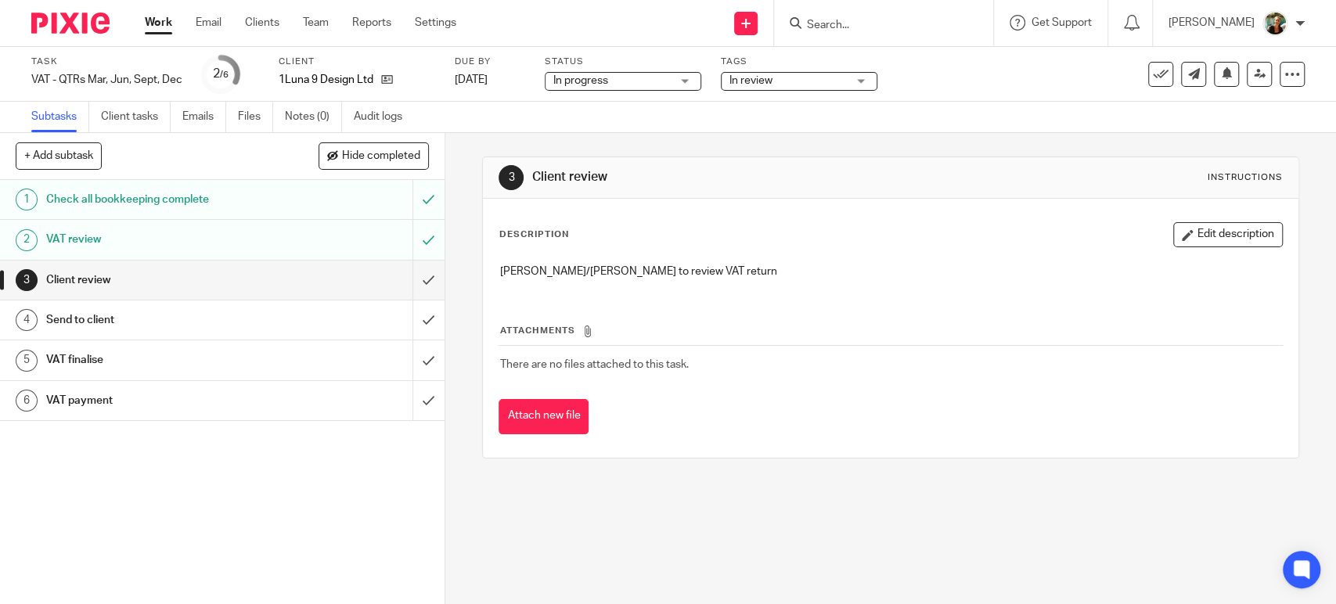
click at [789, 89] on div "In review" at bounding box center [799, 81] width 157 height 19
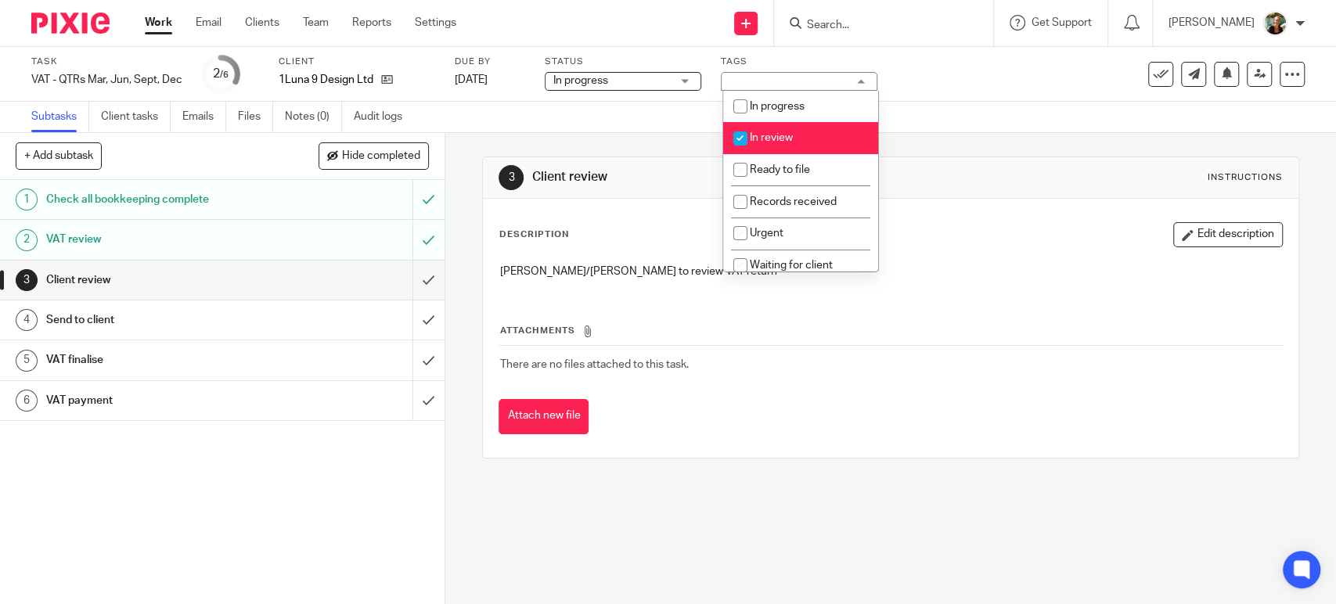
click at [778, 129] on li "In review" at bounding box center [800, 138] width 155 height 32
checkbox input "false"
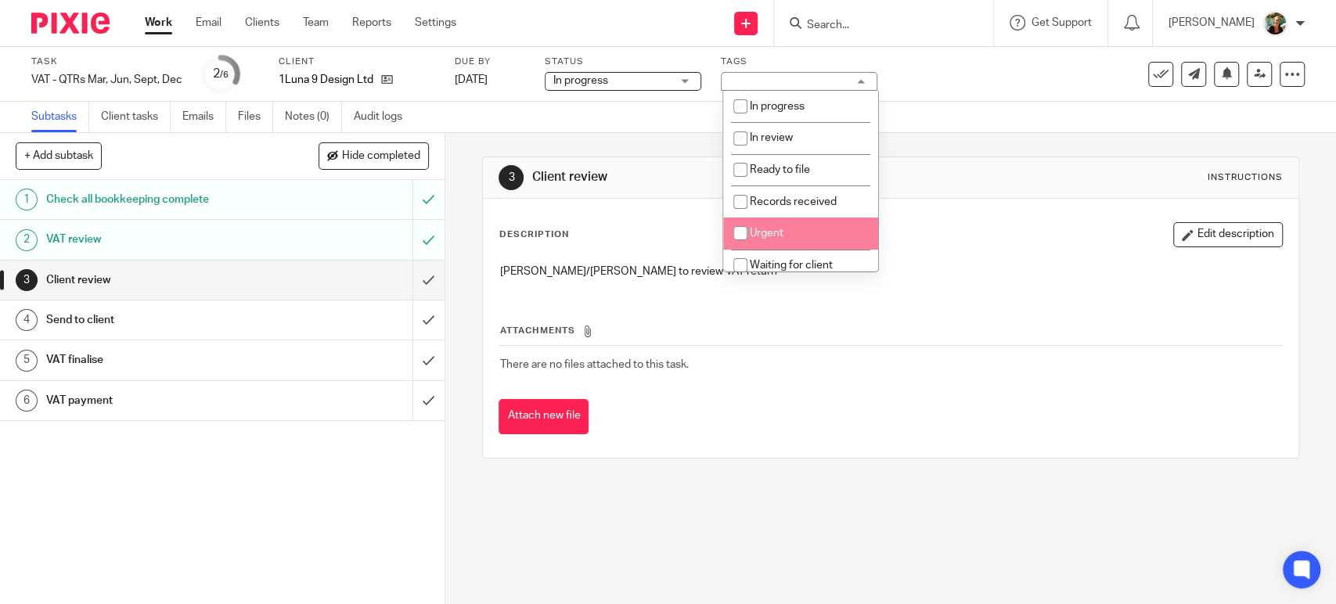
click at [781, 247] on li "Urgent" at bounding box center [800, 234] width 155 height 32
checkbox input "false"
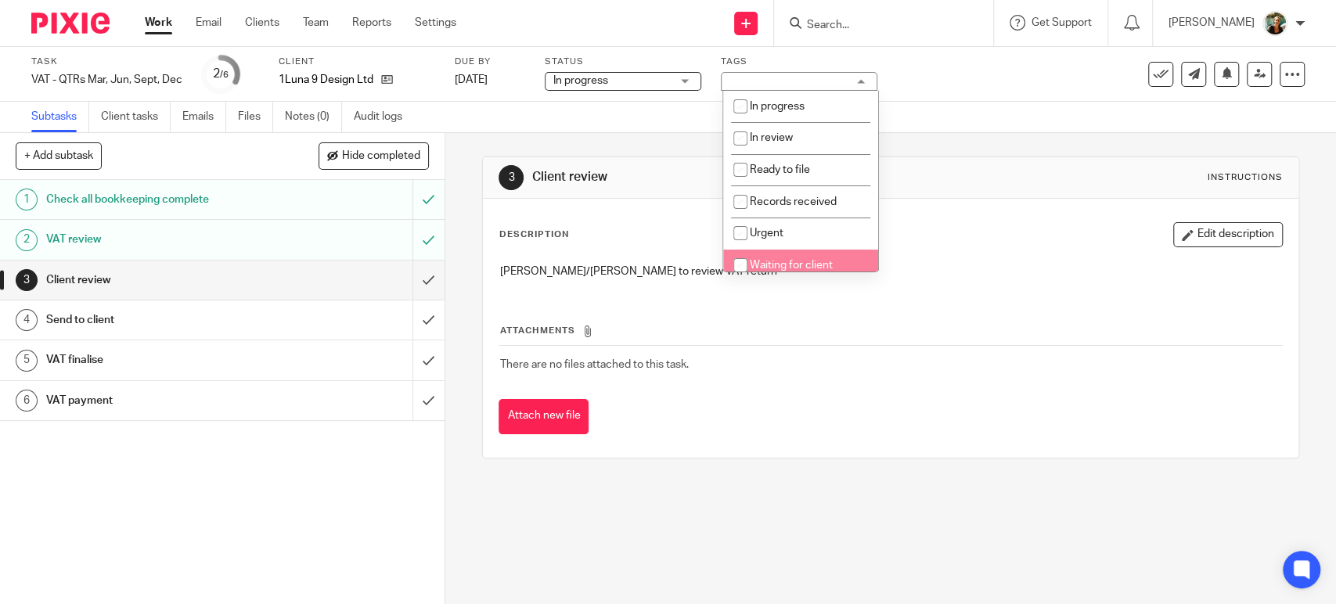
click at [781, 260] on span "Waiting for client" at bounding box center [791, 265] width 83 height 11
checkbox input "true"
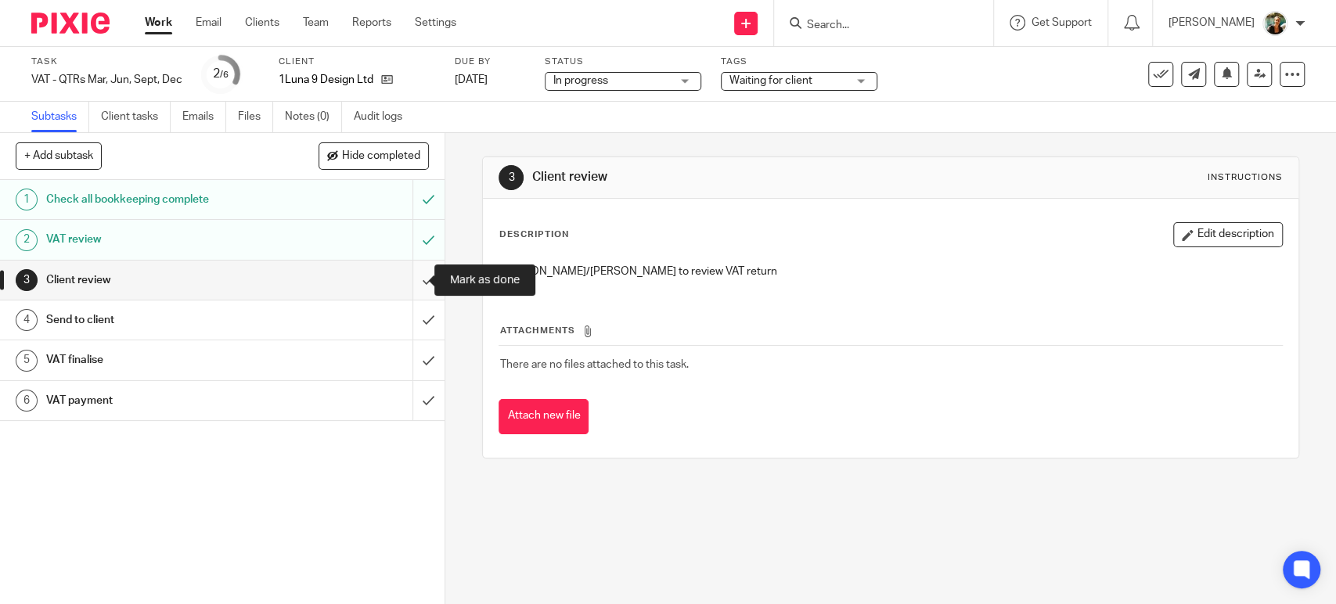
click at [406, 280] on input "submit" at bounding box center [222, 280] width 445 height 39
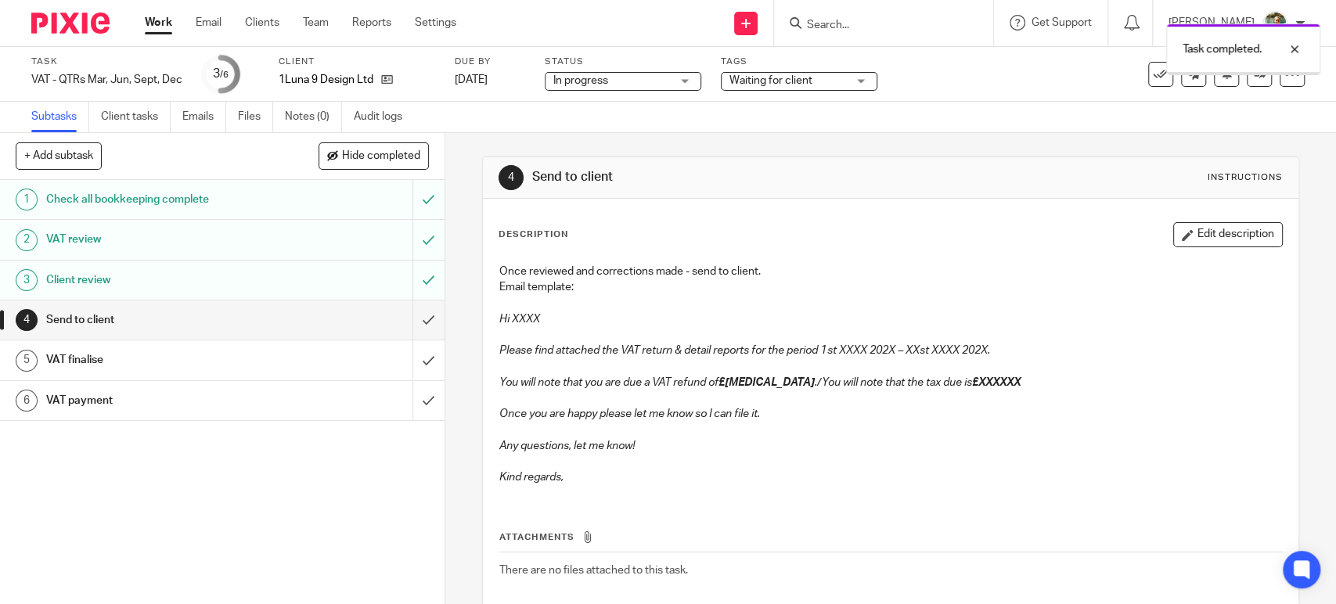
click at [409, 326] on input "submit" at bounding box center [222, 320] width 445 height 39
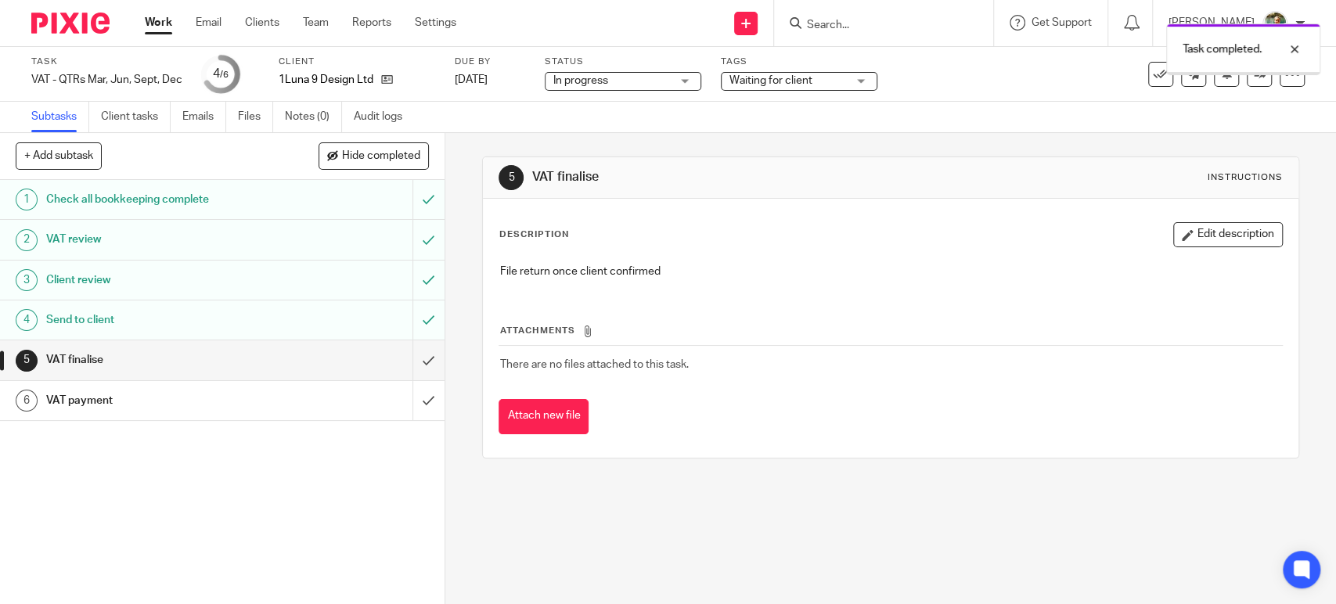
click at [414, 406] on input "submit" at bounding box center [222, 400] width 445 height 39
click at [161, 4] on div "Work Email Clients Team Reports Settings Work Email Clients Team Reports Settin…" at bounding box center [304, 23] width 351 height 46
click at [161, 17] on link "Work" at bounding box center [158, 23] width 27 height 16
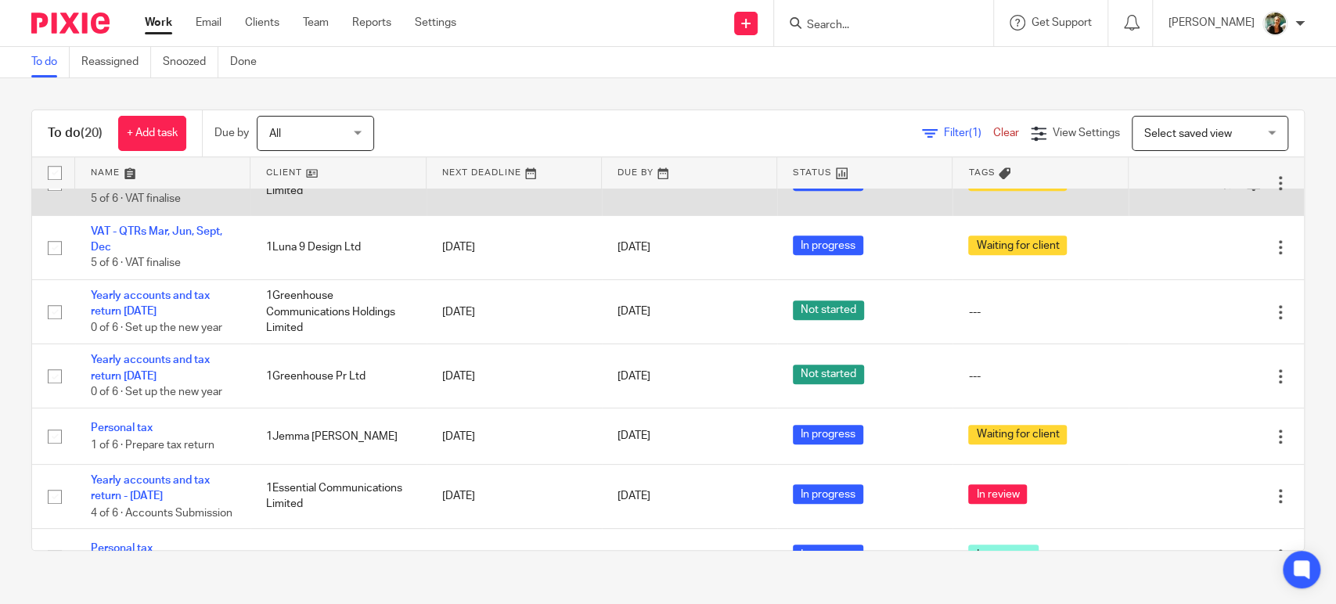
scroll to position [681, 0]
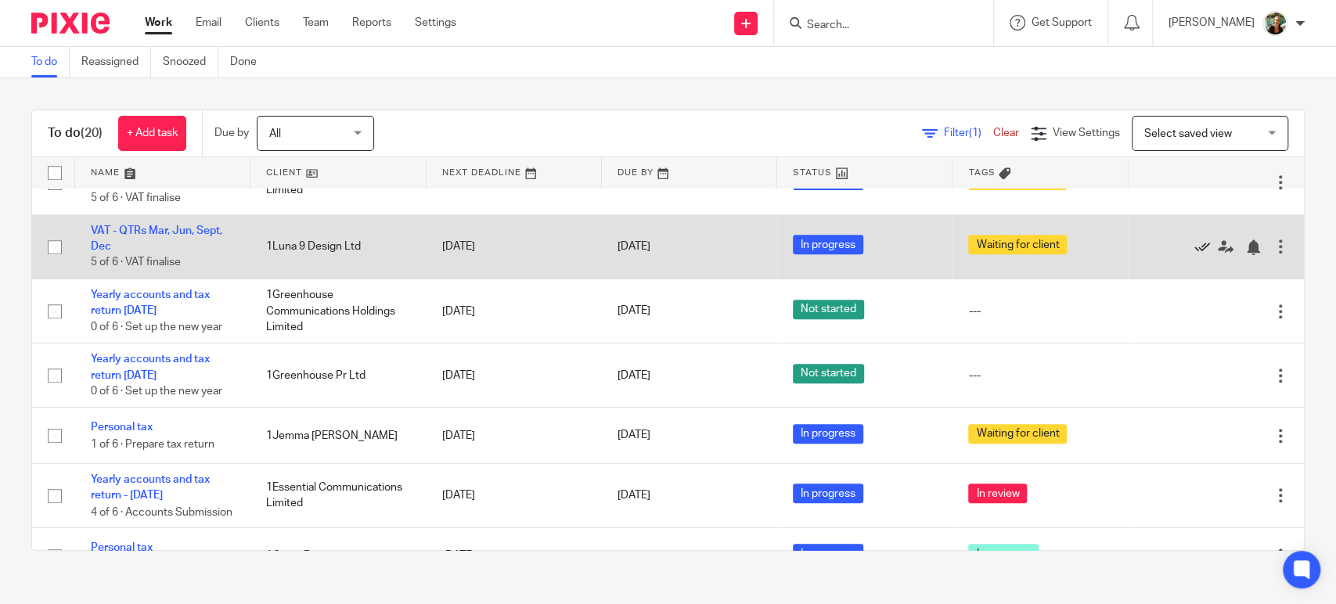
click at [1194, 250] on icon at bounding box center [1202, 248] width 16 height 16
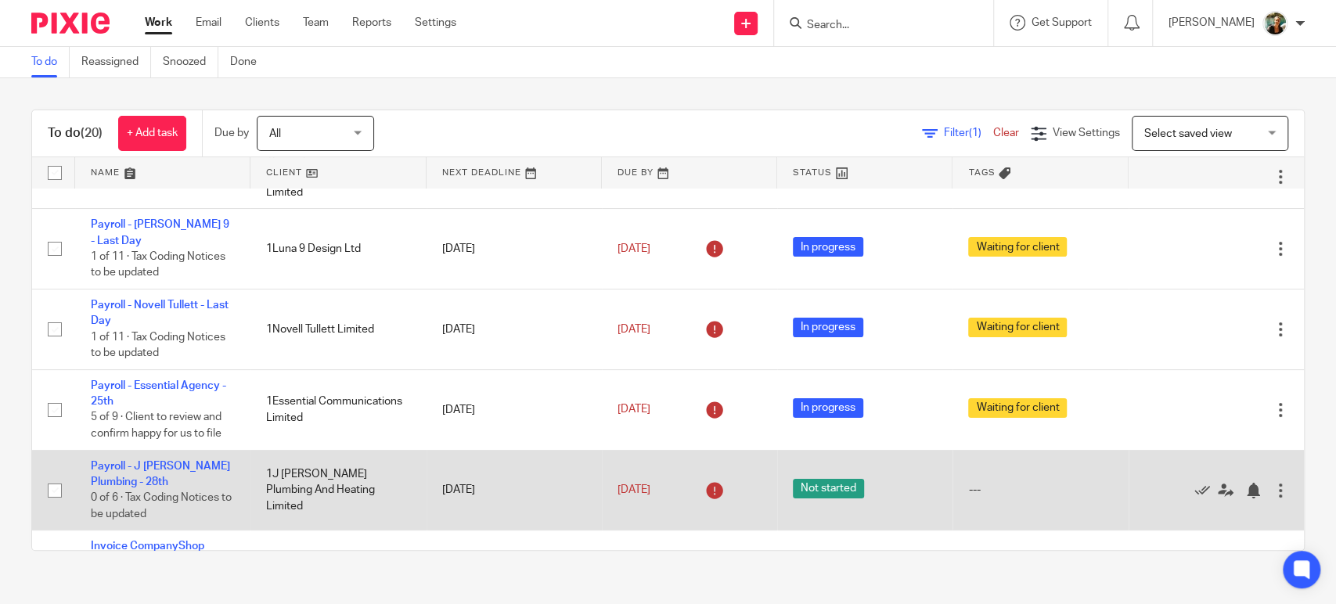
scroll to position [153, 0]
